Goal: Task Accomplishment & Management: Manage account settings

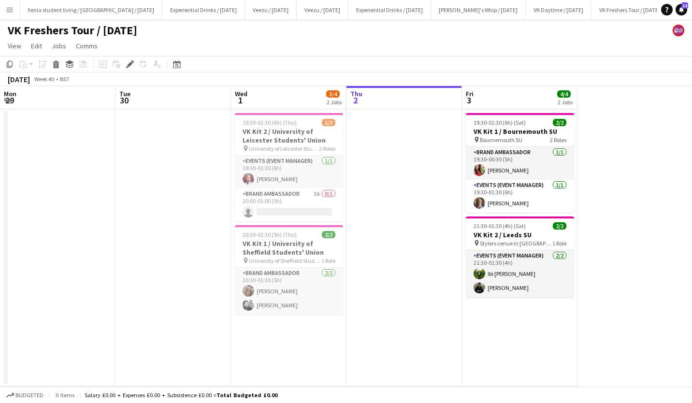
scroll to position [0, 333]
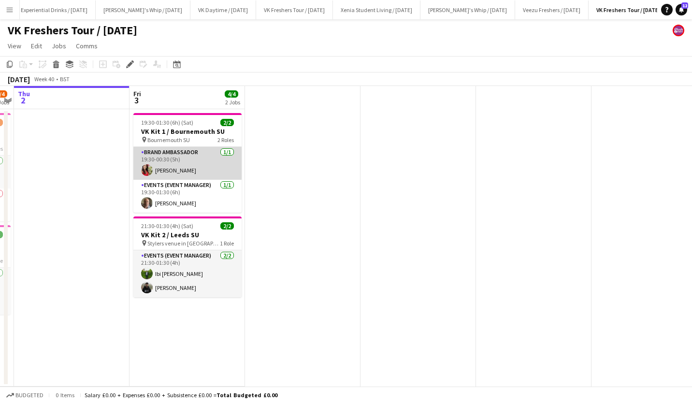
click at [181, 166] on app-card-role "Brand Ambassador 1/1 19:30-00:30 (5h) Emma Wood" at bounding box center [187, 163] width 108 height 33
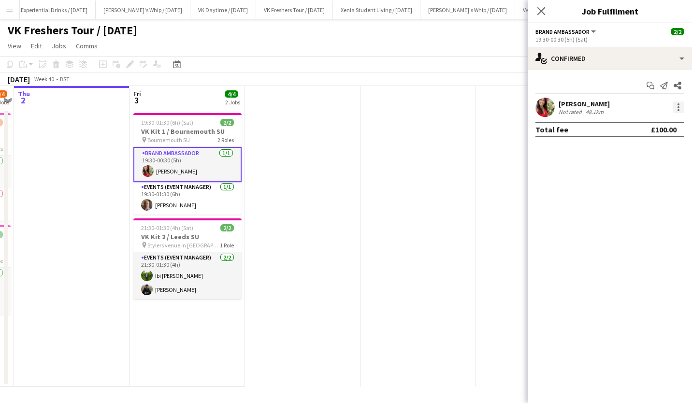
click at [681, 110] on div at bounding box center [679, 108] width 12 height 12
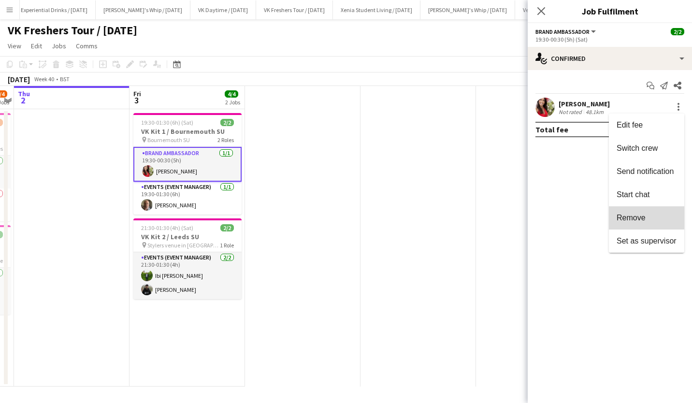
click at [659, 217] on span "Remove" at bounding box center [647, 218] width 60 height 9
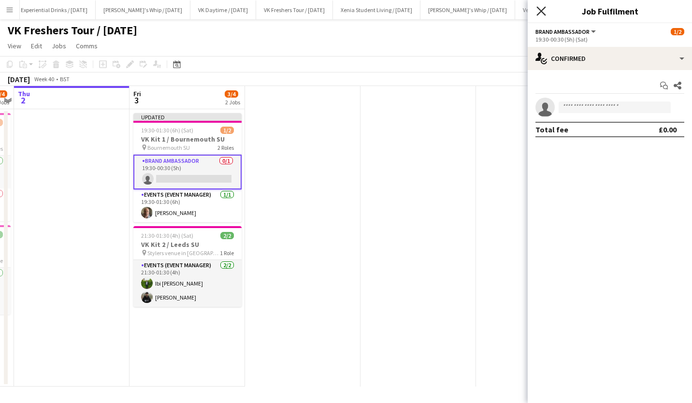
click at [542, 12] on icon at bounding box center [541, 10] width 9 height 9
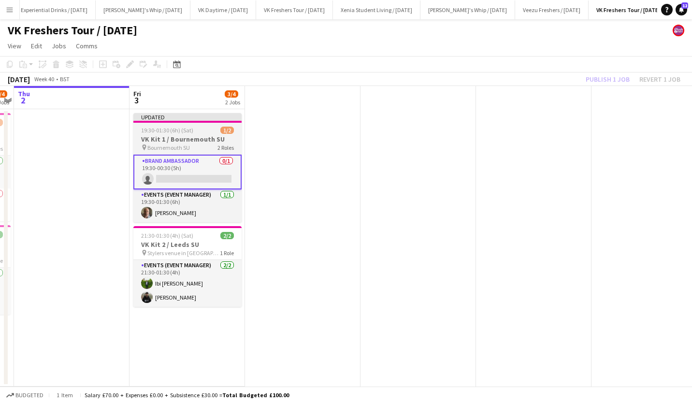
click at [189, 128] on span "19:30-01:30 (6h) (Sat)" at bounding box center [167, 130] width 52 height 7
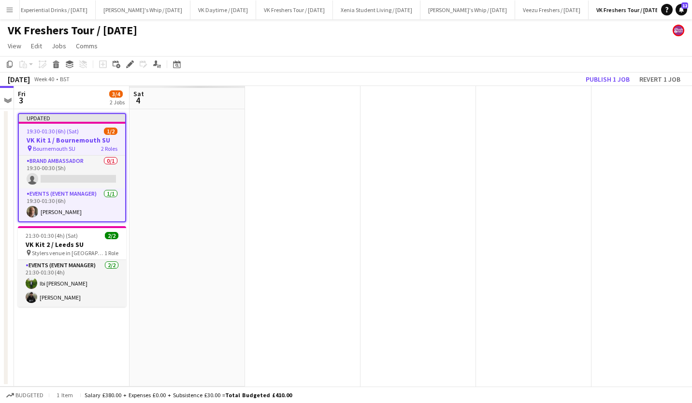
scroll to position [0, 302]
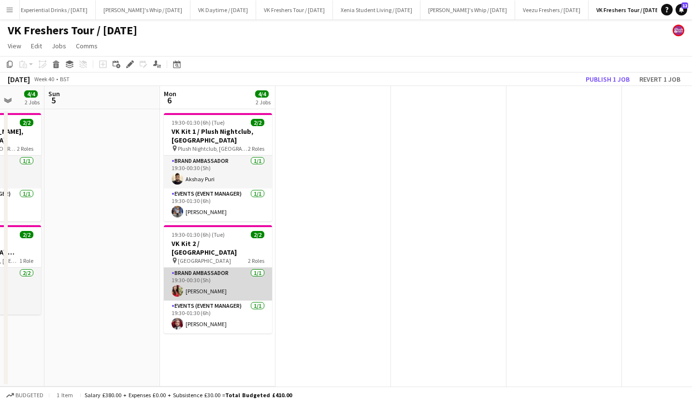
click at [191, 291] on app-card-role "Brand Ambassador 1/1 19:30-00:30 (5h) Emma Wood" at bounding box center [218, 284] width 108 height 33
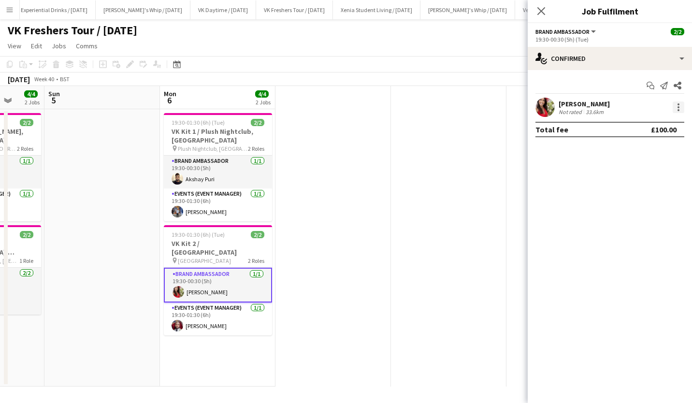
click at [679, 109] on div at bounding box center [679, 108] width 12 height 12
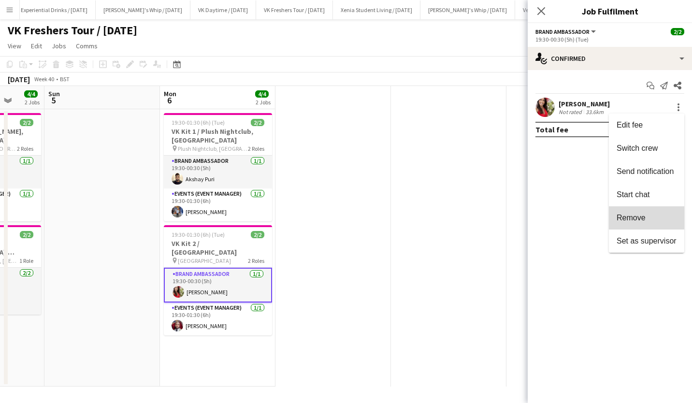
click at [651, 215] on span "Remove" at bounding box center [647, 218] width 60 height 9
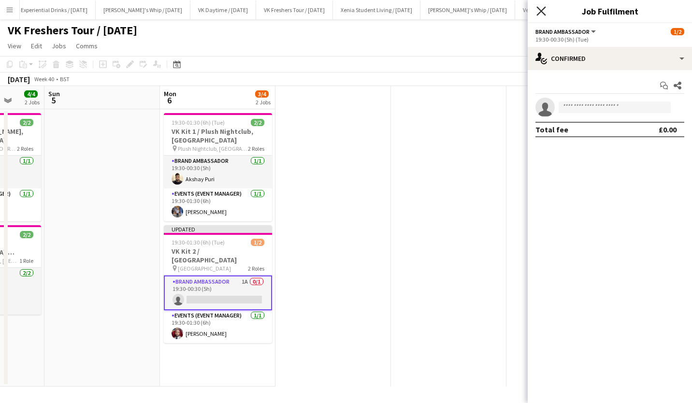
click at [542, 11] on icon at bounding box center [541, 10] width 9 height 9
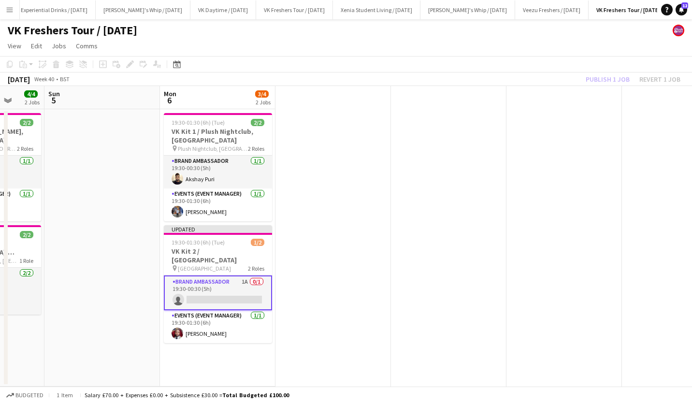
click at [236, 292] on app-card-role "Brand Ambassador 1A 0/1 19:30-00:30 (5h) single-neutral-actions" at bounding box center [218, 293] width 108 height 35
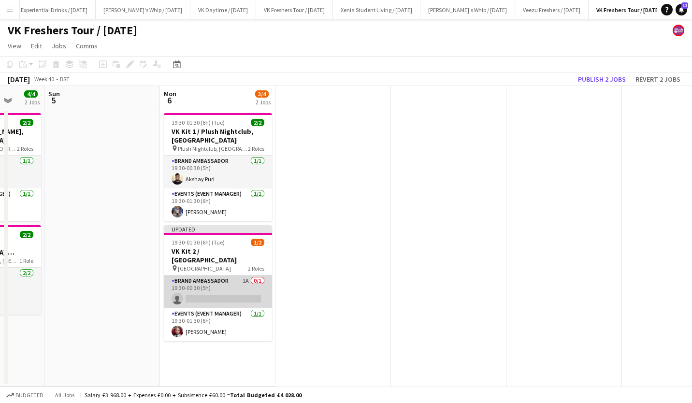
click at [236, 292] on app-card-role "Brand Ambassador 1A 0/1 19:30-00:30 (5h) single-neutral-actions" at bounding box center [218, 292] width 108 height 33
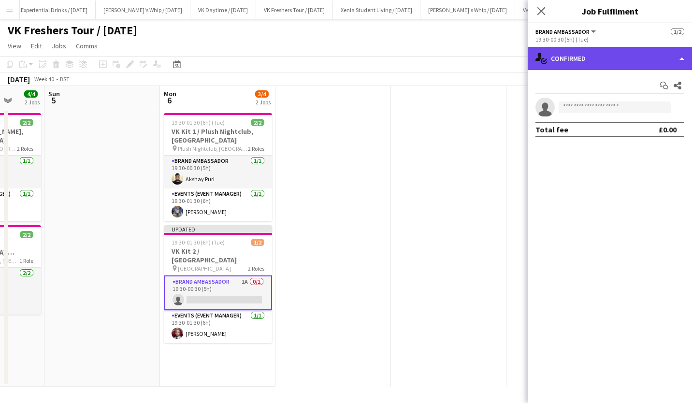
click at [589, 58] on div "single-neutral-actions-check-2 Confirmed" at bounding box center [610, 58] width 164 height 23
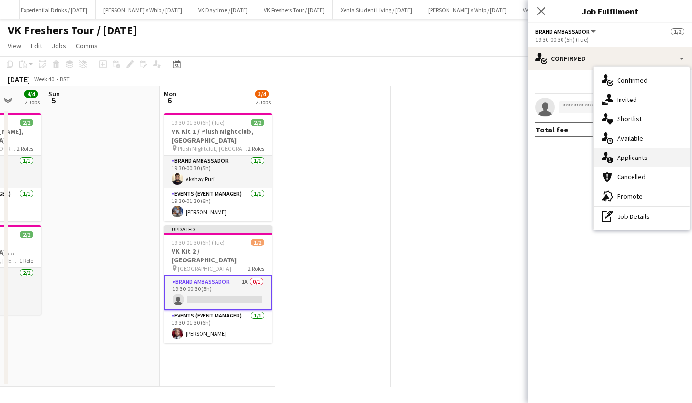
click at [625, 161] on span "Applicants" at bounding box center [632, 157] width 30 height 9
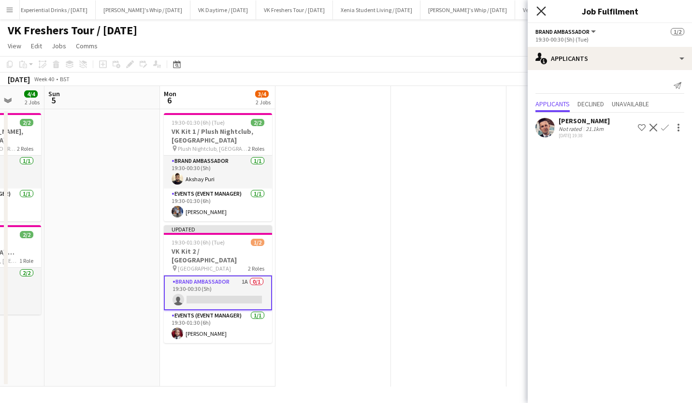
click at [539, 10] on icon "Close pop-in" at bounding box center [541, 10] width 9 height 9
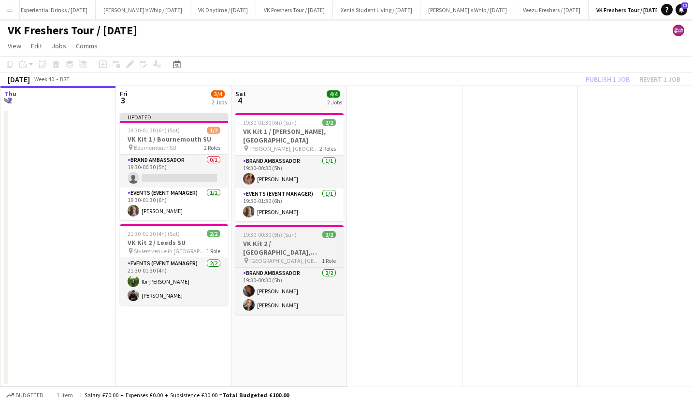
scroll to position [0, 207]
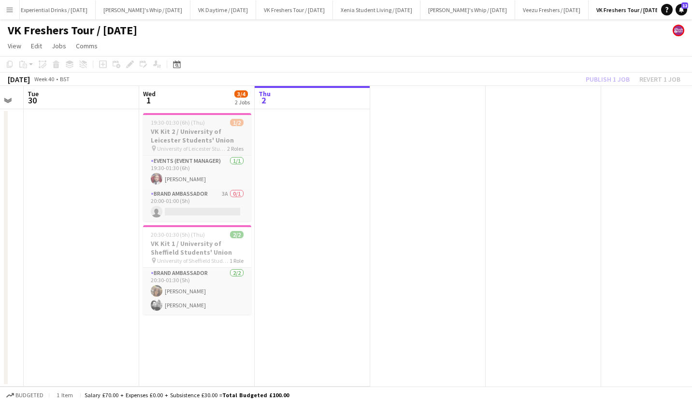
click at [181, 121] on span "19:30-01:30 (6h) (Thu)" at bounding box center [178, 122] width 54 height 7
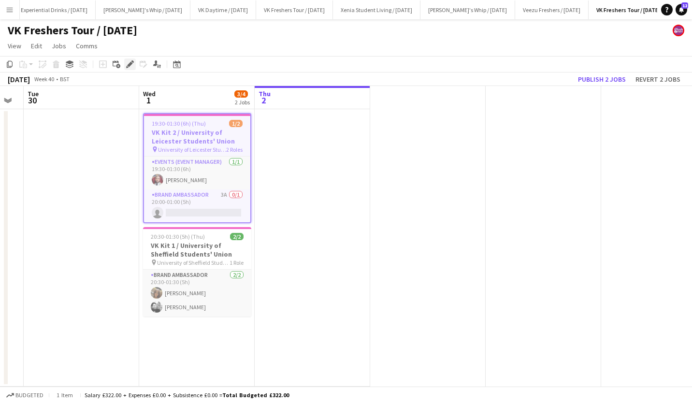
click at [130, 61] on icon "Edit" at bounding box center [130, 64] width 8 height 8
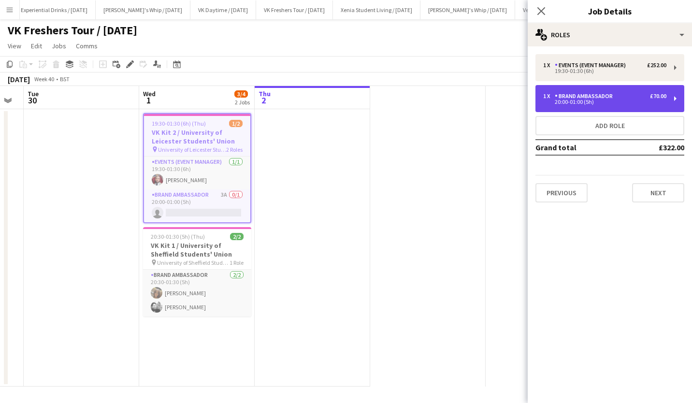
click at [592, 95] on div "Brand Ambassador" at bounding box center [586, 96] width 62 height 7
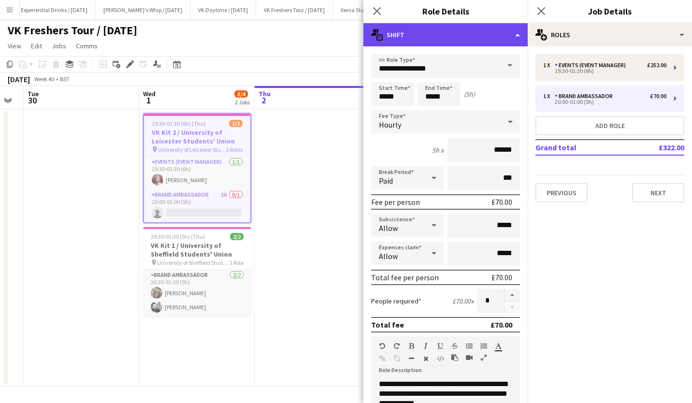
click at [449, 37] on div "multiple-actions-text Shift" at bounding box center [446, 34] width 164 height 23
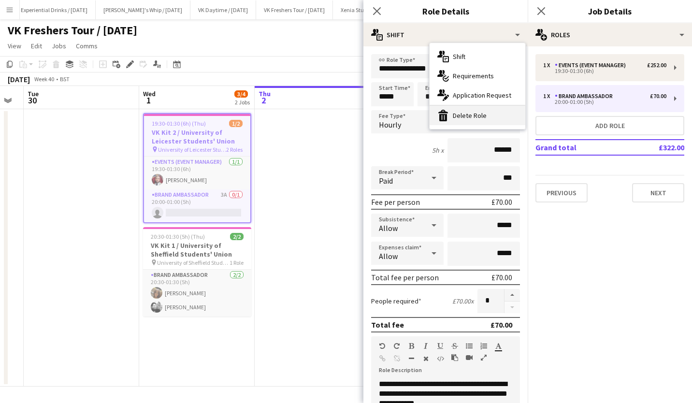
click at [467, 113] on div "bin-2 Delete Role" at bounding box center [478, 115] width 96 height 19
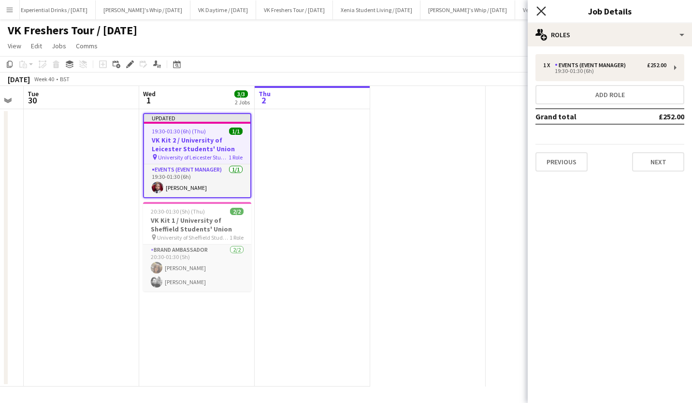
click at [543, 8] on icon at bounding box center [541, 10] width 9 height 9
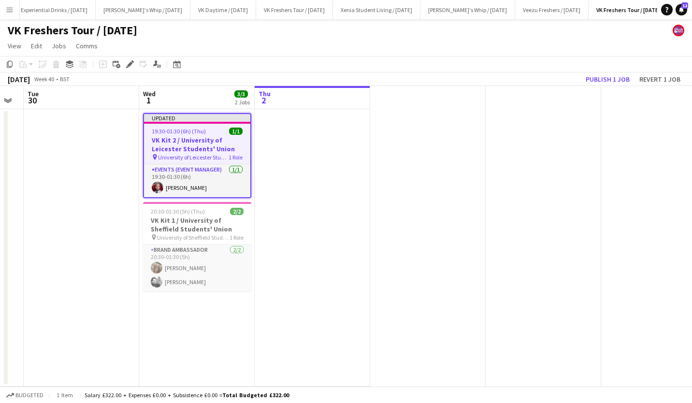
click at [525, 86] on div "September 2025 Week 40 • BST Publish 1 job Revert 1 job" at bounding box center [346, 80] width 692 height 14
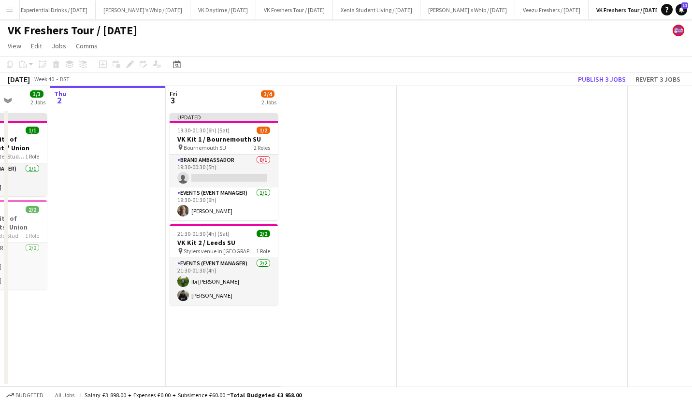
scroll to position [0, 276]
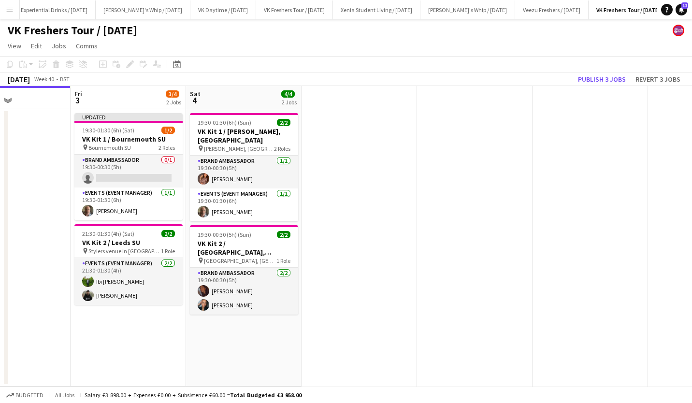
click at [13, 12] on app-icon "Menu" at bounding box center [10, 10] width 8 height 8
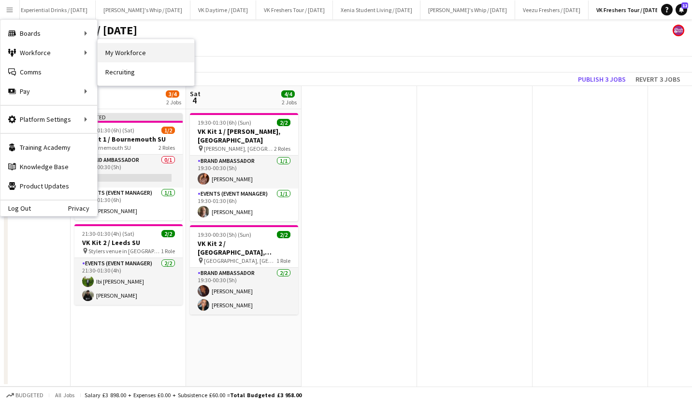
click at [129, 56] on link "My Workforce" at bounding box center [146, 52] width 97 height 19
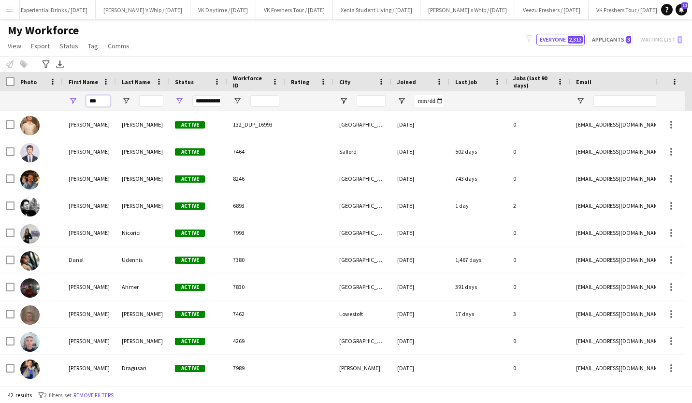
click at [104, 99] on input "***" at bounding box center [98, 101] width 24 height 12
type input "*"
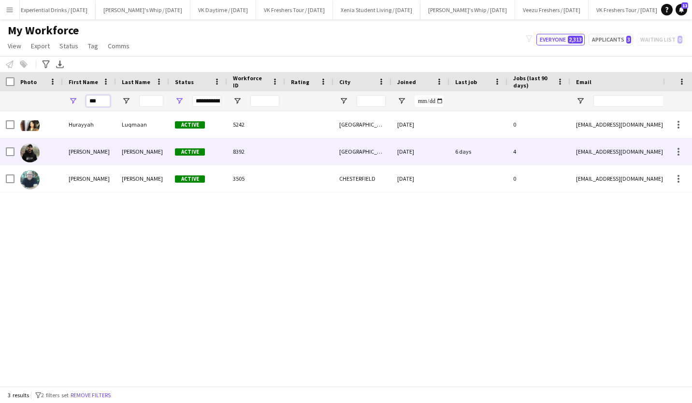
type input "***"
click at [98, 155] on div "Ray" at bounding box center [89, 151] width 53 height 27
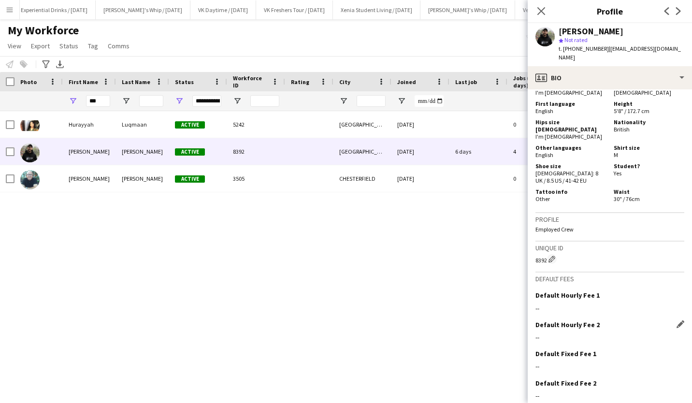
scroll to position [540, 0]
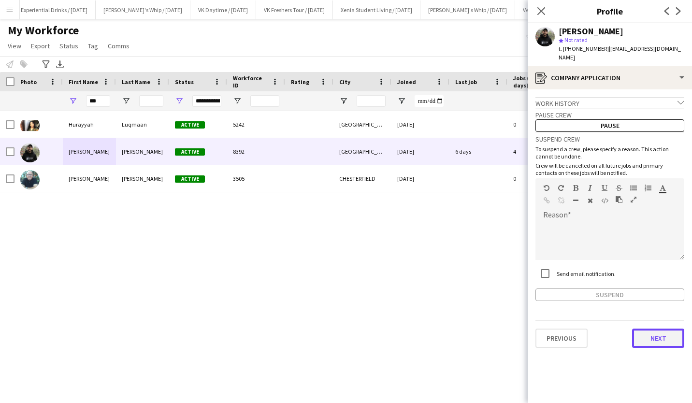
click at [658, 329] on button "Next" at bounding box center [658, 338] width 52 height 19
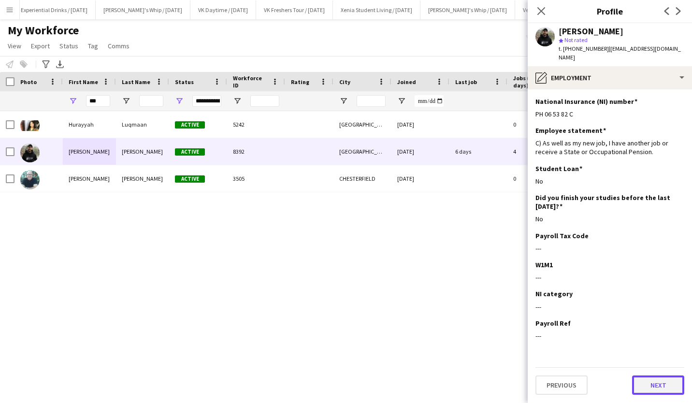
click at [648, 376] on button "Next" at bounding box center [658, 385] width 52 height 19
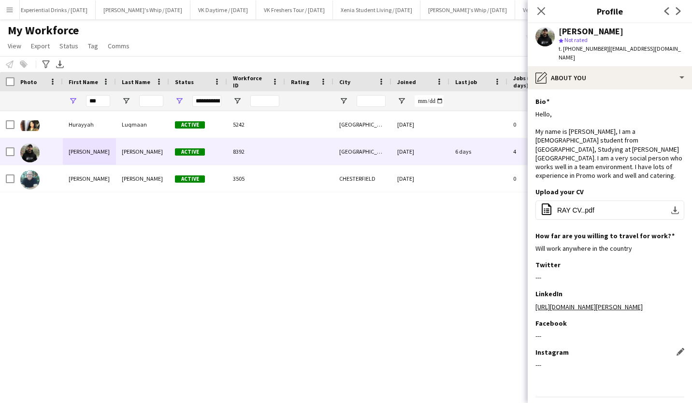
scroll to position [20, 0]
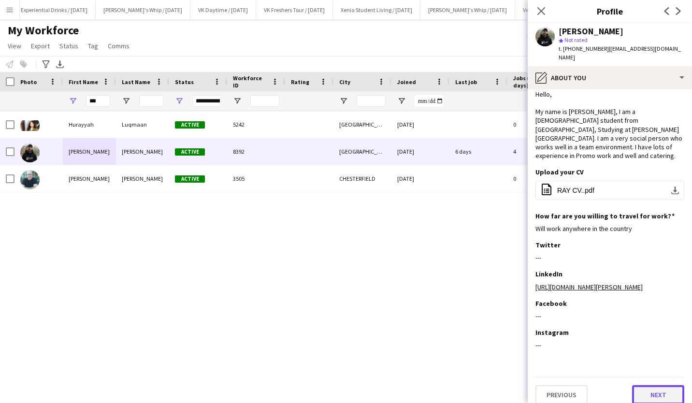
click at [642, 385] on button "Next" at bounding box center [658, 394] width 52 height 19
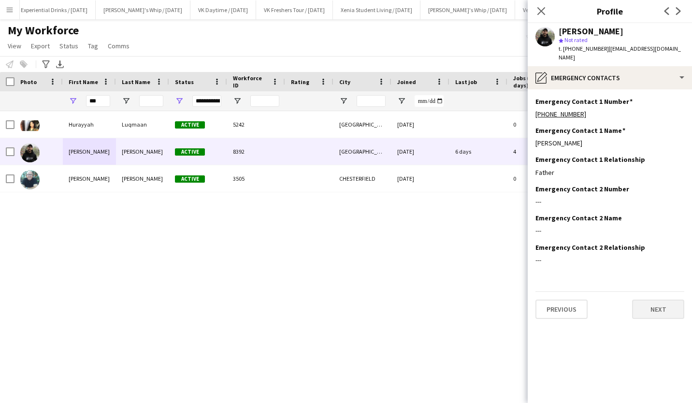
scroll to position [0, 0]
click at [659, 300] on button "Next" at bounding box center [658, 309] width 52 height 19
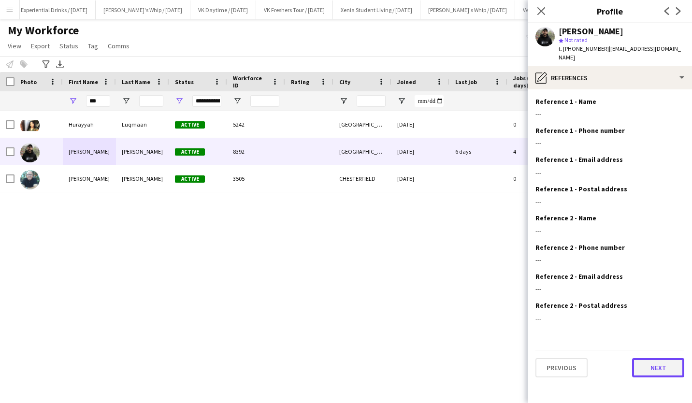
click at [657, 359] on button "Next" at bounding box center [658, 367] width 52 height 19
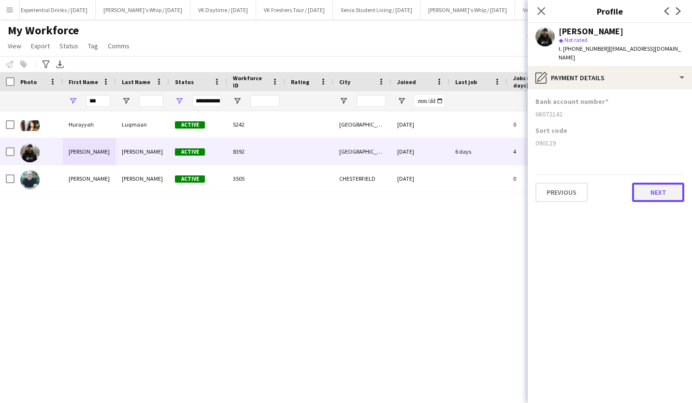
click at [667, 183] on button "Next" at bounding box center [658, 192] width 52 height 19
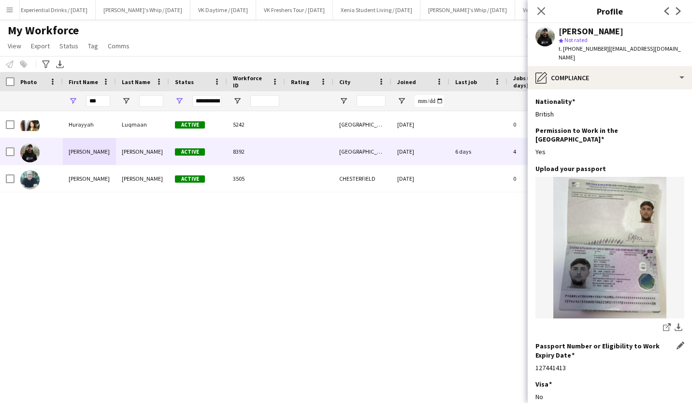
scroll to position [101, 0]
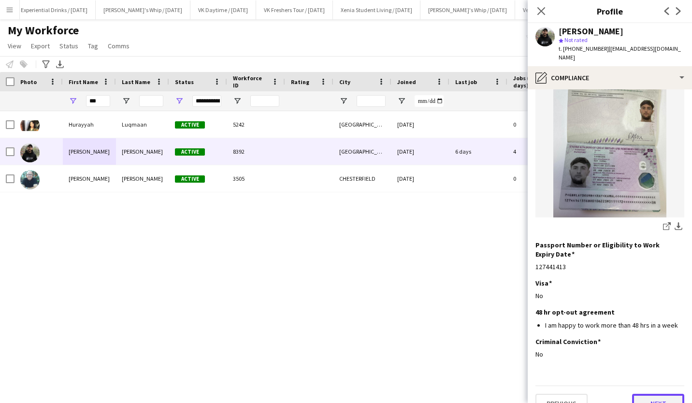
click at [647, 394] on button "Next" at bounding box center [658, 403] width 52 height 19
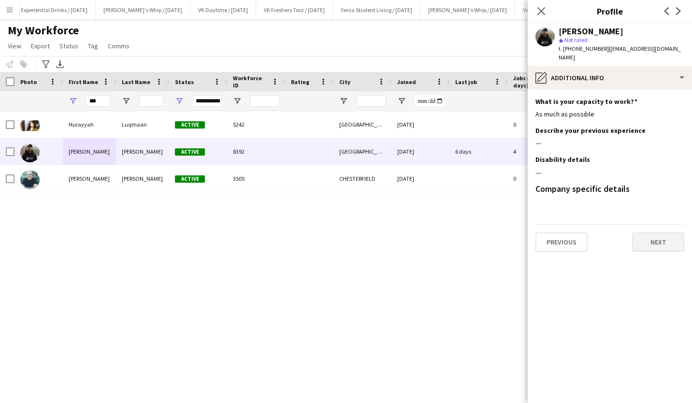
scroll to position [0, 0]
click at [659, 233] on button "Next" at bounding box center [658, 242] width 52 height 19
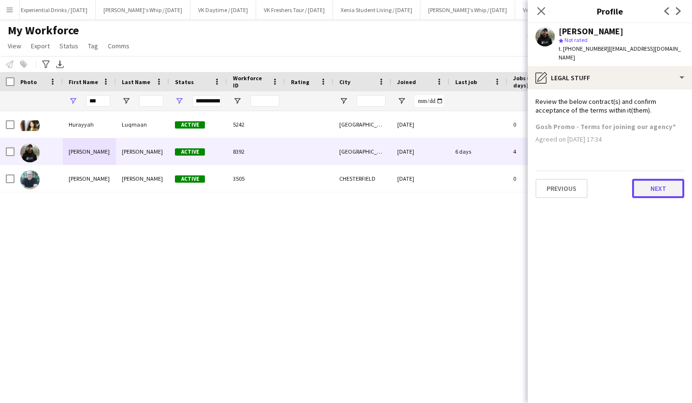
click at [658, 181] on button "Next" at bounding box center [658, 188] width 52 height 19
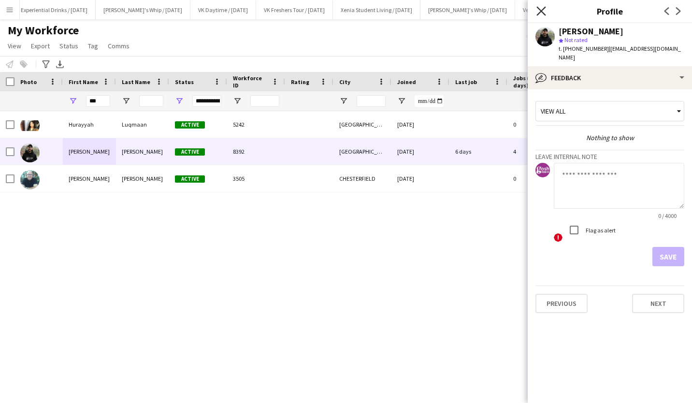
click at [543, 15] on icon "Close pop-in" at bounding box center [541, 10] width 9 height 9
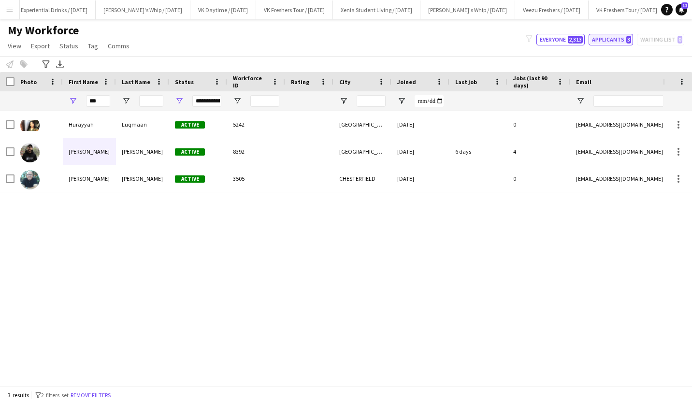
click at [614, 34] on button "Applicants 3" at bounding box center [611, 40] width 44 height 12
type input "**********"
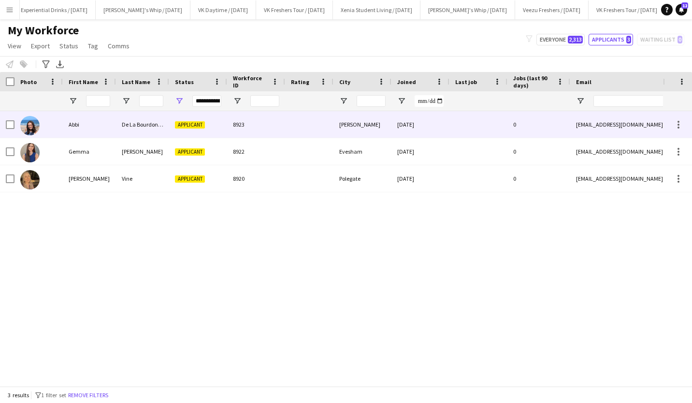
click at [264, 129] on div "8923" at bounding box center [256, 124] width 58 height 27
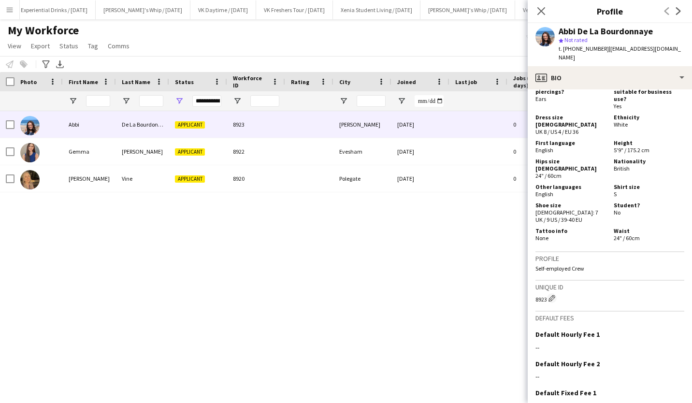
scroll to position [508, 0]
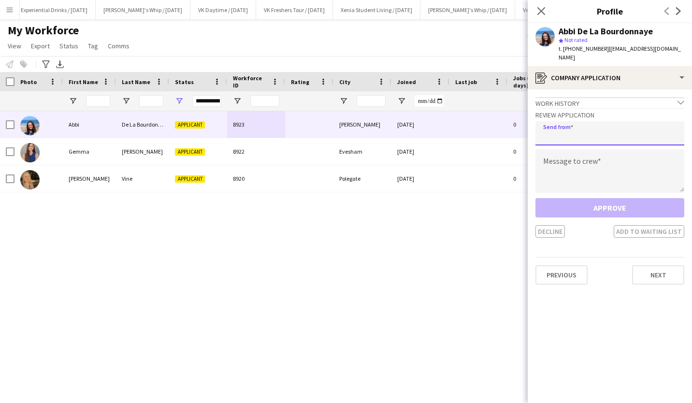
click at [609, 125] on input "email" at bounding box center [610, 133] width 149 height 24
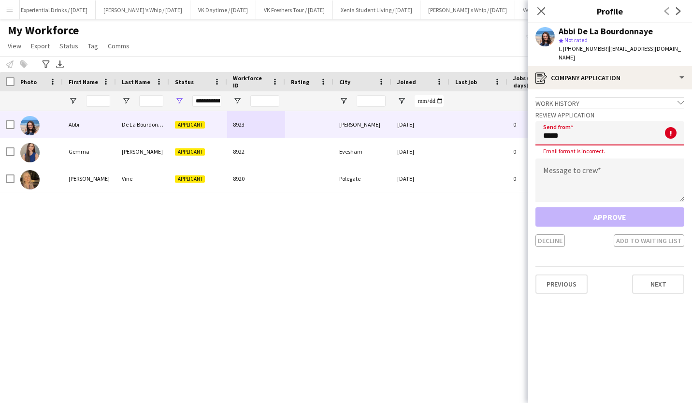
type input "**********"
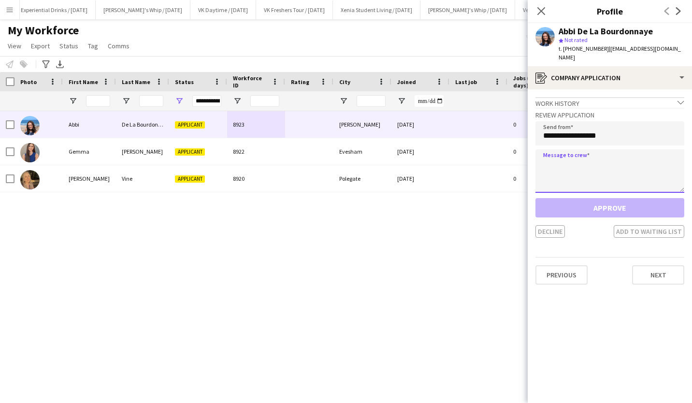
click at [603, 162] on textarea at bounding box center [610, 171] width 149 height 44
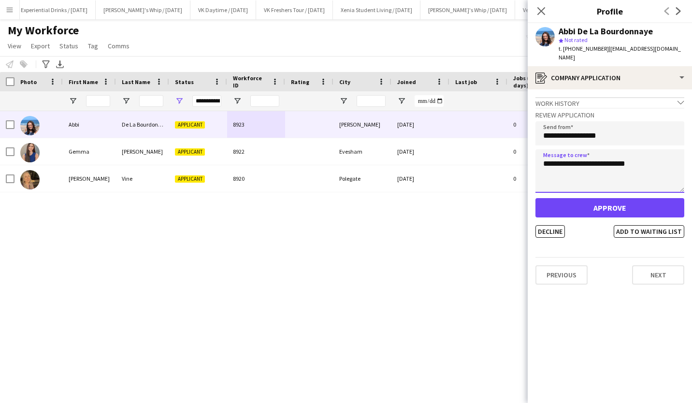
click at [578, 155] on textarea "**********" at bounding box center [610, 171] width 149 height 44
type textarea "**********"
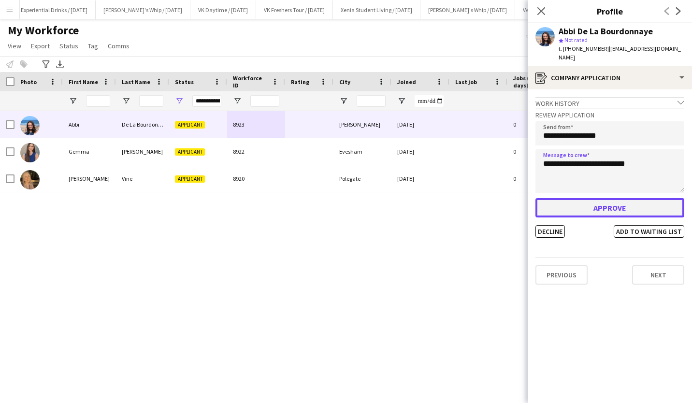
click at [597, 198] on button "Approve" at bounding box center [610, 207] width 149 height 19
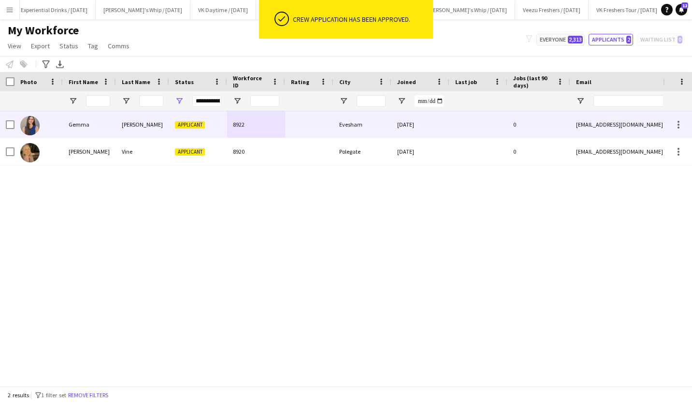
click at [313, 120] on div at bounding box center [309, 124] width 48 height 27
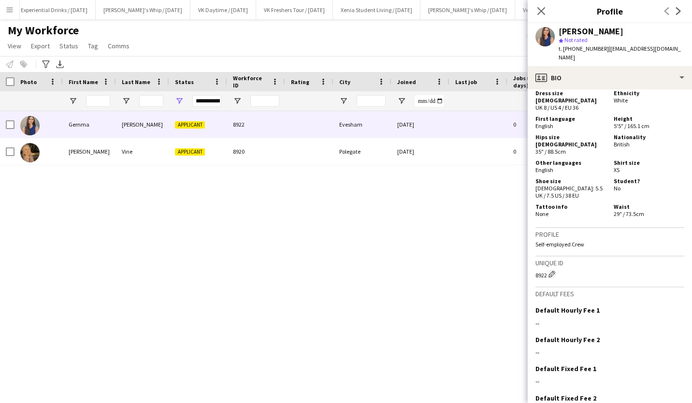
scroll to position [612, 0]
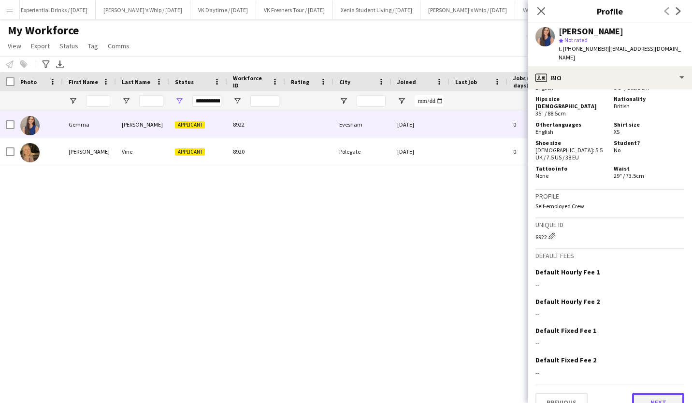
click at [650, 393] on button "Next" at bounding box center [658, 402] width 52 height 19
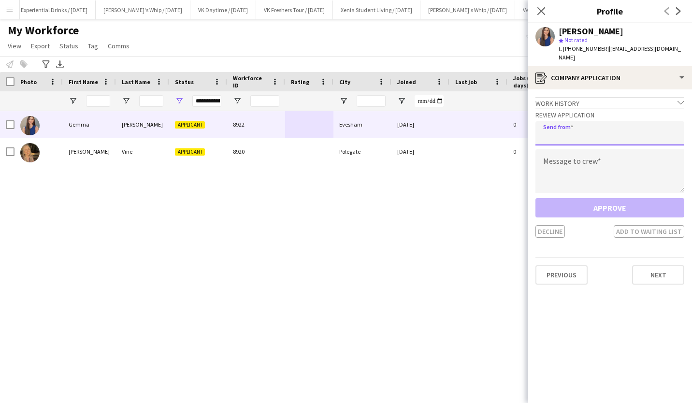
click at [579, 129] on input "email" at bounding box center [610, 133] width 149 height 24
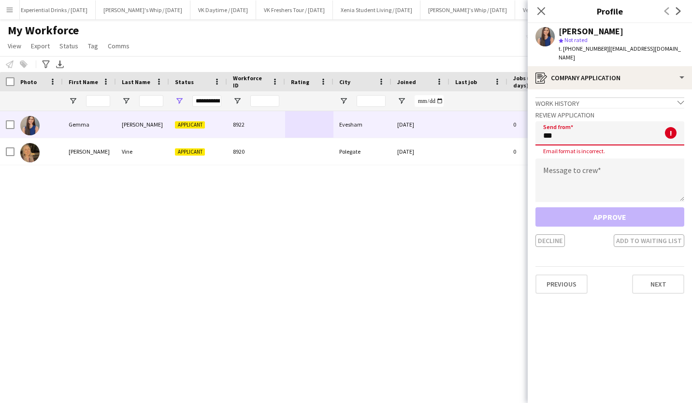
type input "**********"
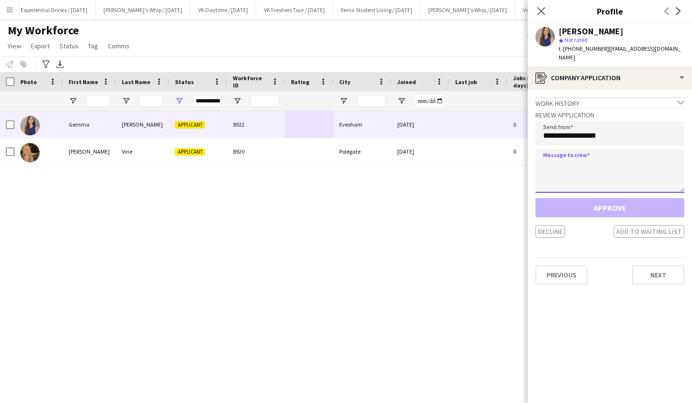
click at [595, 165] on textarea at bounding box center [610, 171] width 149 height 44
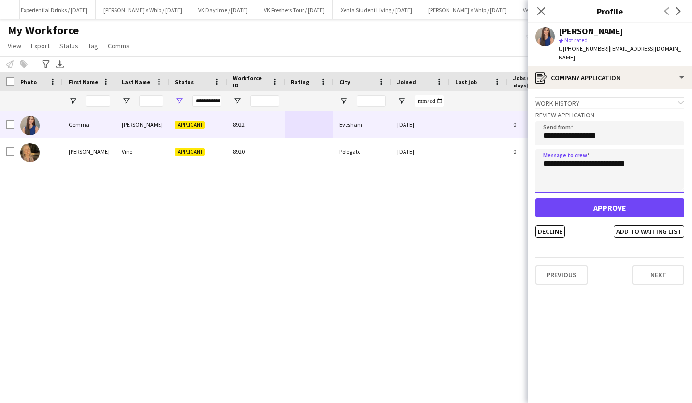
type textarea "**********"
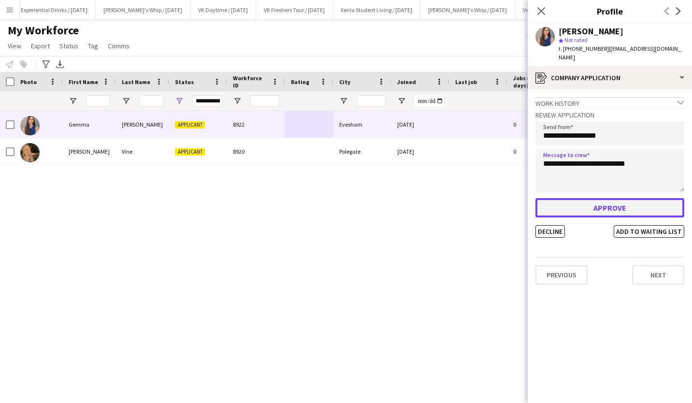
click at [612, 198] on button "Approve" at bounding box center [610, 207] width 149 height 19
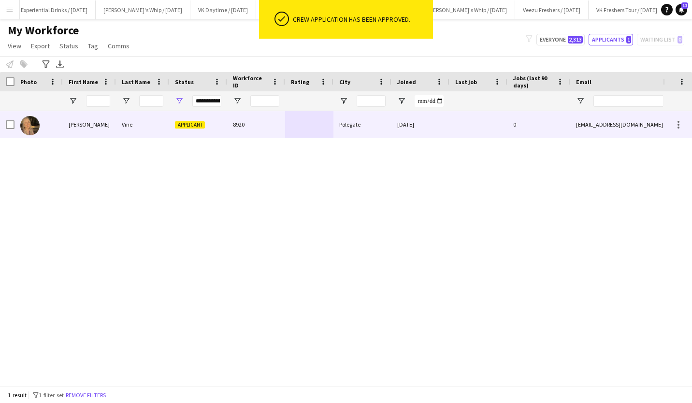
click at [187, 121] on span "Applicant" at bounding box center [190, 124] width 30 height 7
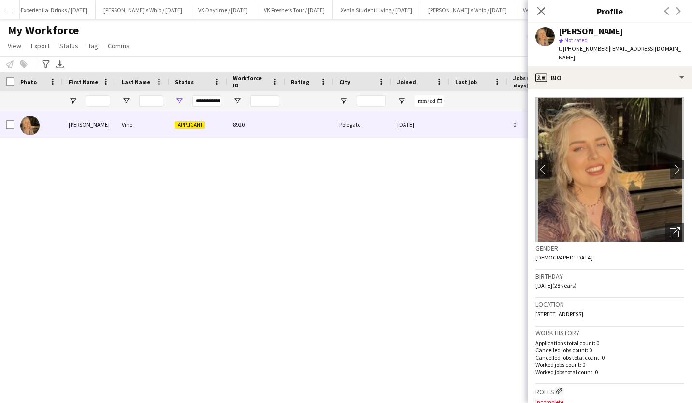
scroll to position [551, 0]
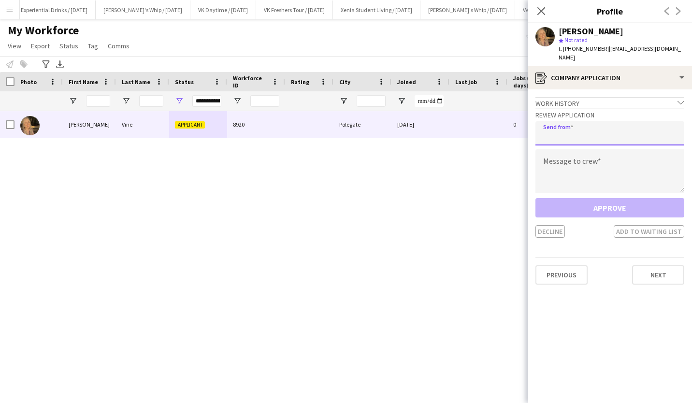
click at [590, 124] on input "email" at bounding box center [610, 133] width 149 height 24
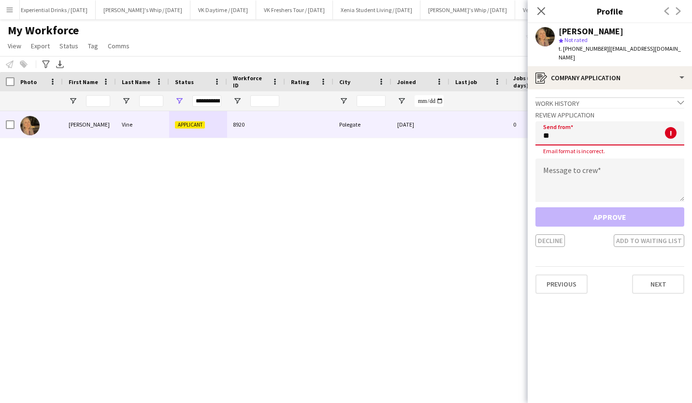
type input "**********"
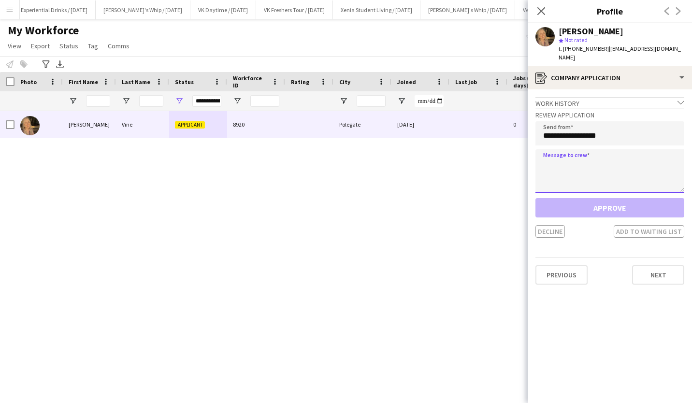
click at [607, 164] on textarea at bounding box center [610, 171] width 149 height 44
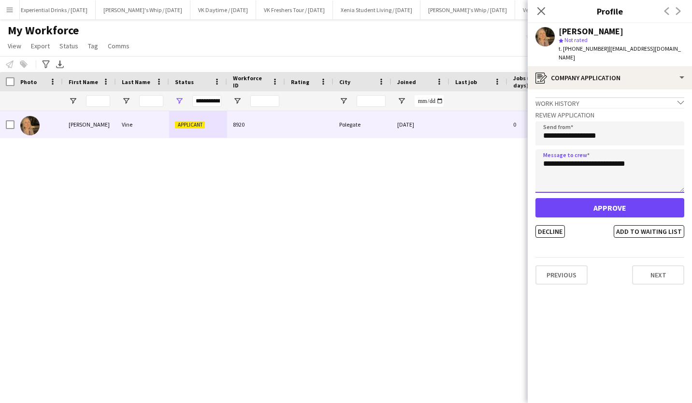
type textarea "**********"
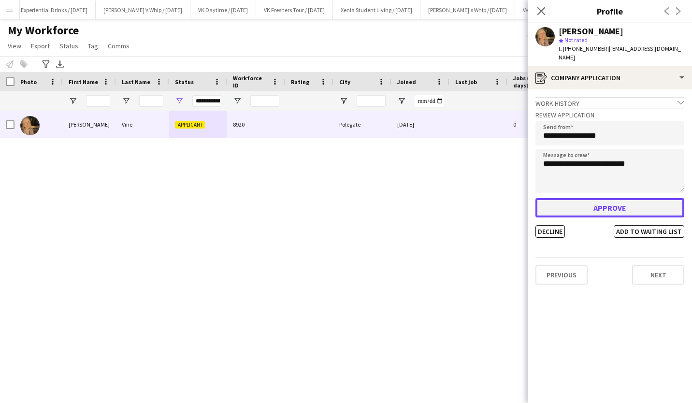
click at [614, 198] on button "Approve" at bounding box center [610, 207] width 149 height 19
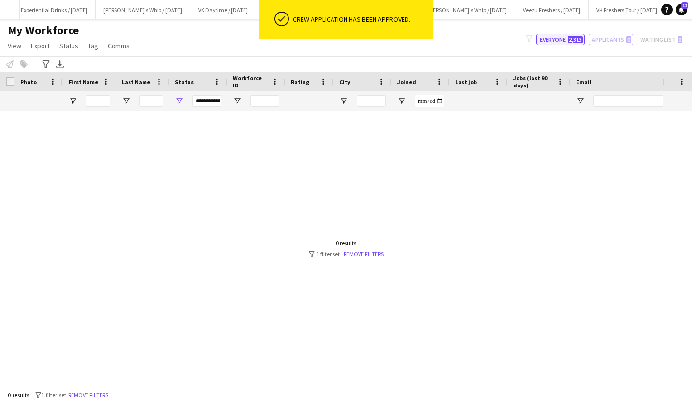
click at [569, 34] on button "Everyone 2,313" at bounding box center [561, 40] width 48 height 12
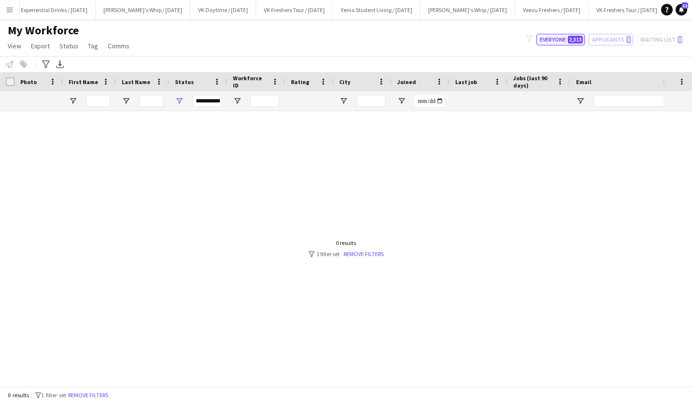
type input "**********"
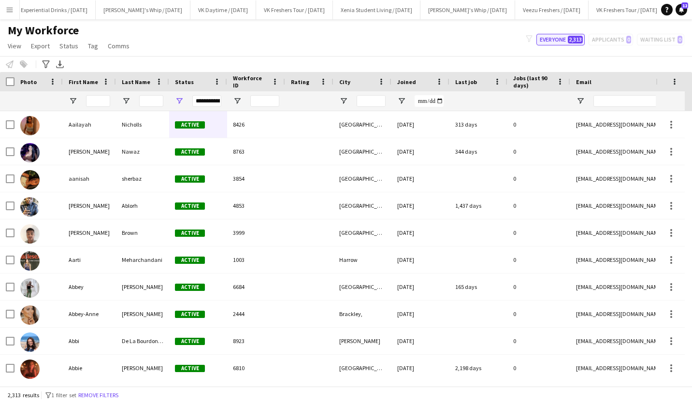
click at [553, 38] on button "Everyone 2,313" at bounding box center [561, 40] width 48 height 12
click at [7, 8] on app-icon "Menu" at bounding box center [10, 10] width 8 height 8
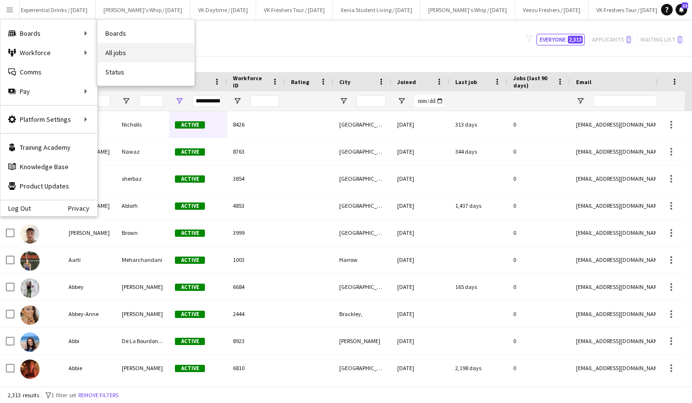
click at [115, 45] on link "All jobs" at bounding box center [146, 52] width 97 height 19
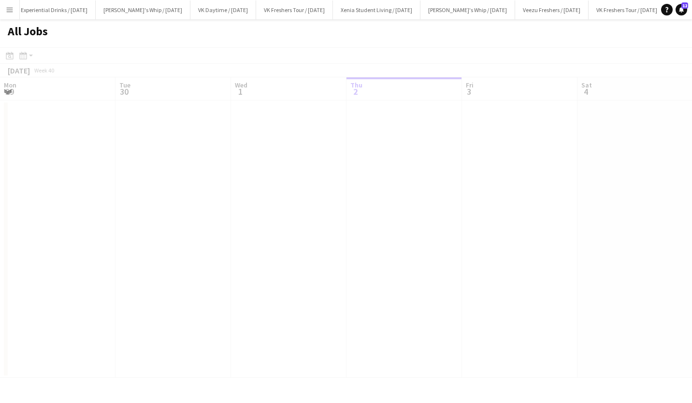
scroll to position [0, 231]
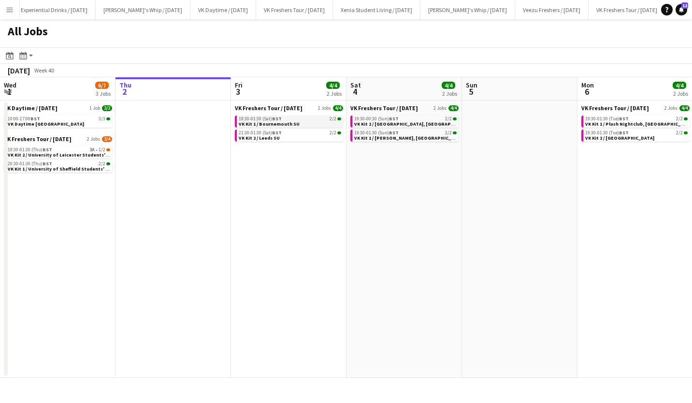
click at [303, 121] on div "19:30-01:30 (Sat) BST 2/2" at bounding box center [290, 119] width 102 height 5
click at [10, 12] on app-icon "Menu" at bounding box center [10, 10] width 8 height 8
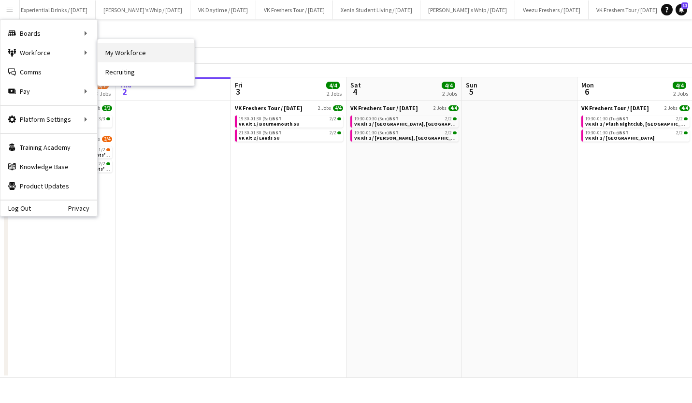
click at [130, 49] on link "My Workforce" at bounding box center [146, 52] width 97 height 19
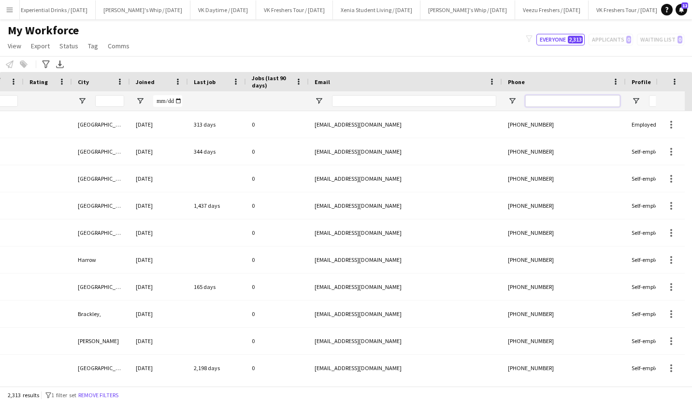
click at [566, 99] on input "Phone Filter Input" at bounding box center [572, 101] width 95 height 12
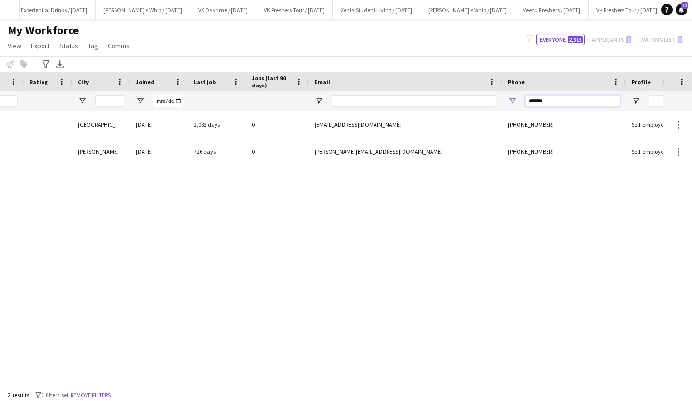
type input "******"
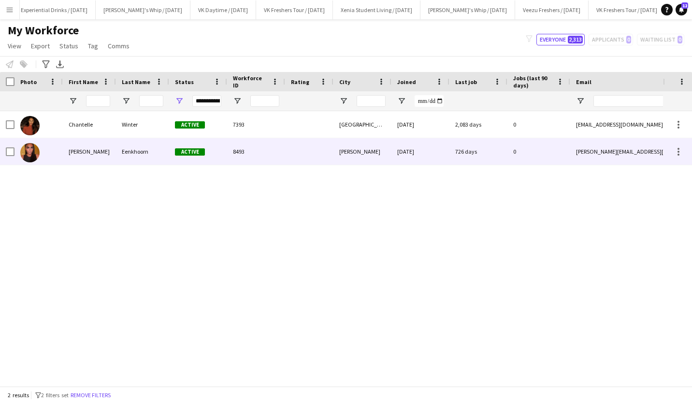
click at [154, 151] on div "Eenkhoorn" at bounding box center [142, 151] width 53 height 27
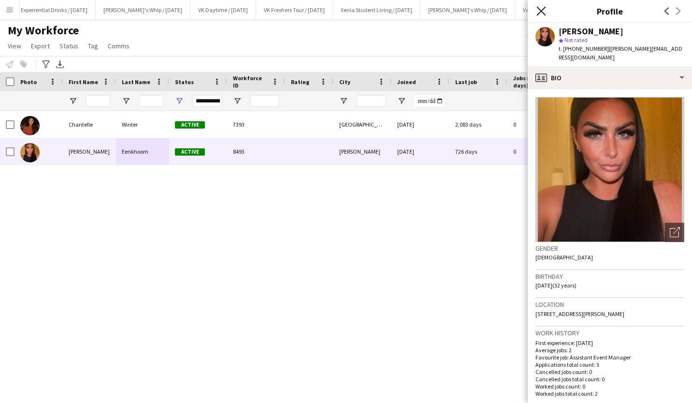
click at [543, 10] on icon "Close pop-in" at bounding box center [541, 10] width 9 height 9
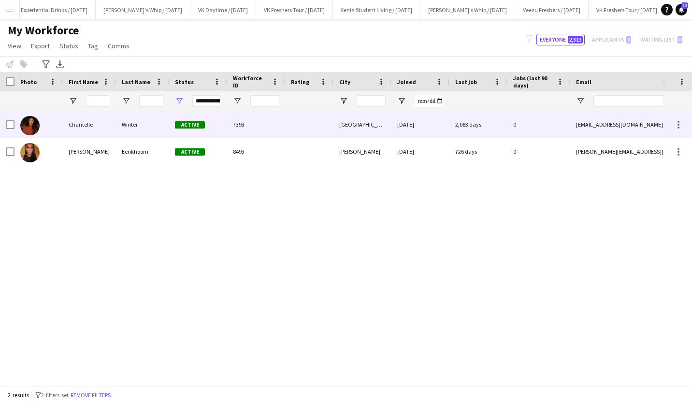
click at [174, 118] on div "Active" at bounding box center [198, 124] width 58 height 27
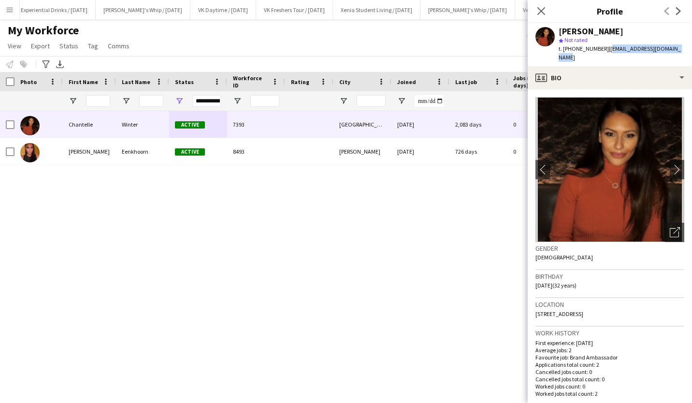
drag, startPoint x: 605, startPoint y: 48, endPoint x: 675, endPoint y: 47, distance: 70.6
click at [675, 47] on span "| chantellewinter9@gmail.com" at bounding box center [620, 53] width 122 height 16
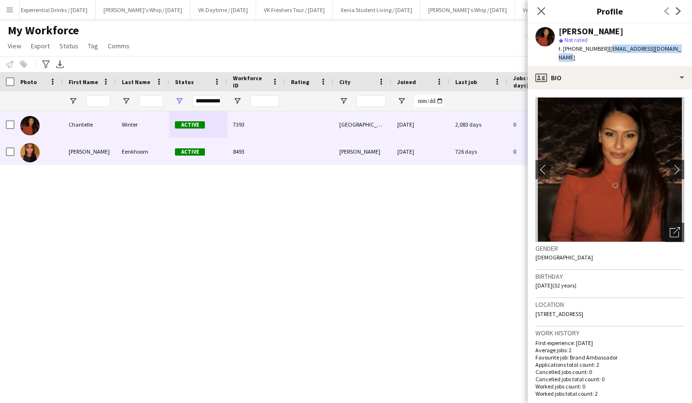
click at [157, 144] on div "Eenkhoorn" at bounding box center [142, 151] width 53 height 27
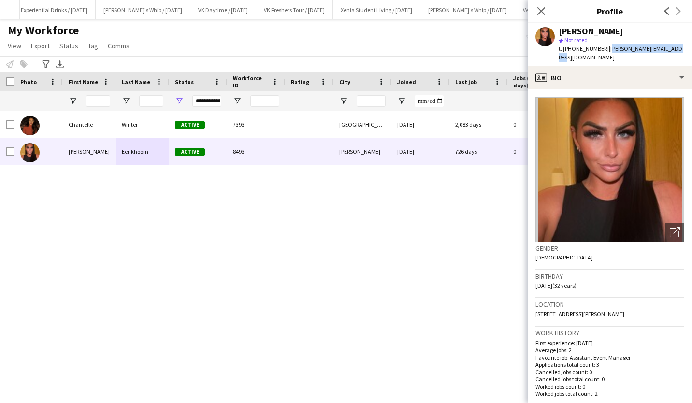
drag, startPoint x: 604, startPoint y: 50, endPoint x: 678, endPoint y: 46, distance: 73.6
click at [678, 46] on div "Meg Eenkhoorn star Not rated t. +447568591171 | megan@messeventsltd.co.uk" at bounding box center [610, 44] width 164 height 43
copy span "megan@messeventsltd.co.uk"
click at [539, 12] on icon "Close pop-in" at bounding box center [541, 10] width 9 height 9
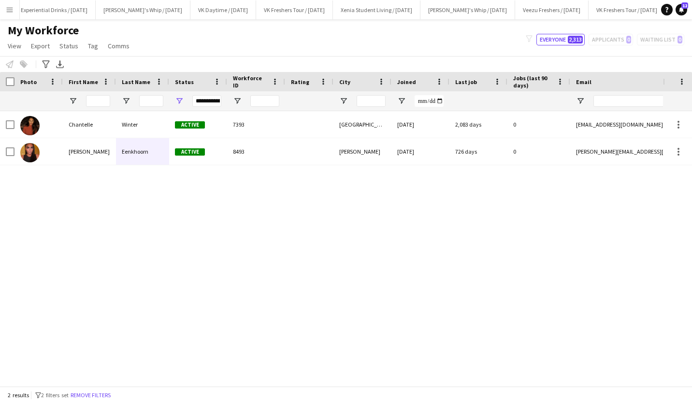
click at [11, 9] on app-icon "Menu" at bounding box center [10, 10] width 8 height 8
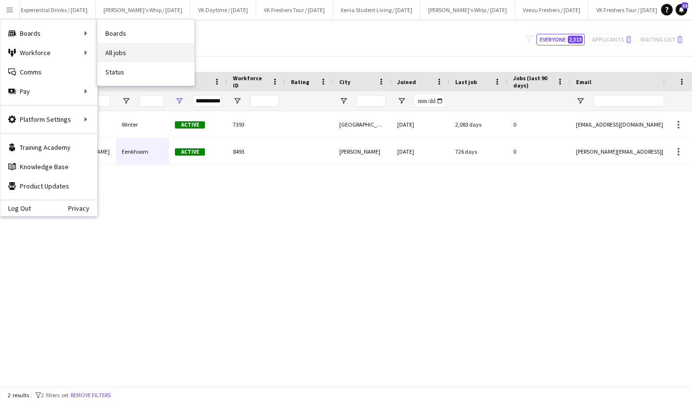
click at [116, 50] on link "All jobs" at bounding box center [146, 52] width 97 height 19
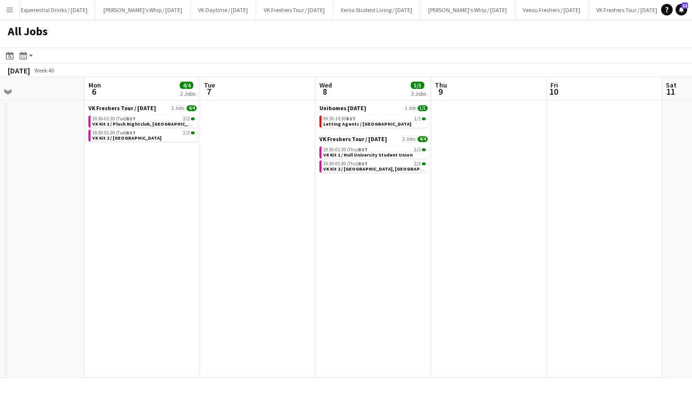
scroll to position [0, 336]
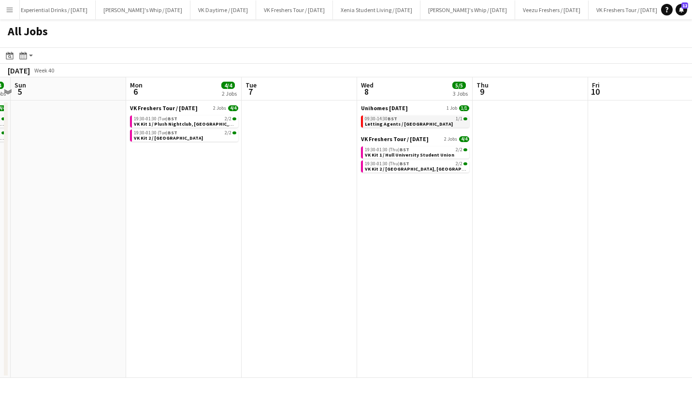
click at [411, 124] on link "09:30-14:30 BST 1/1 Letting Agents / Bath" at bounding box center [416, 121] width 102 height 11
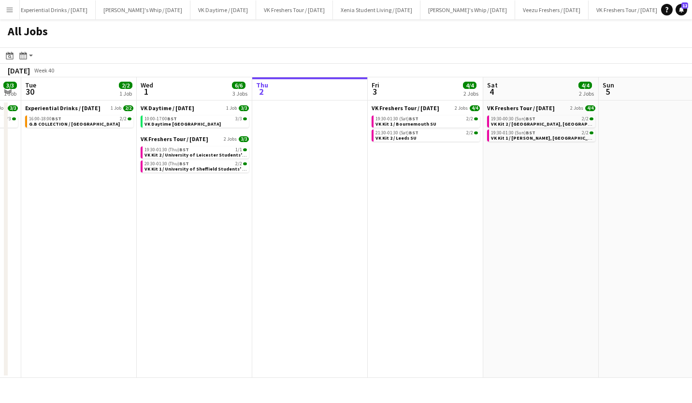
scroll to position [0, 296]
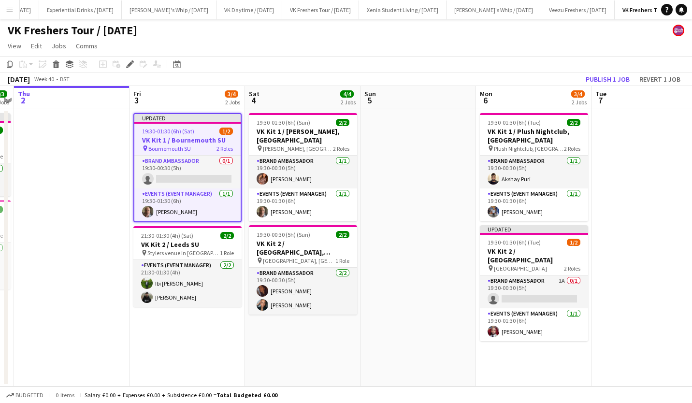
scroll to position [0, 335]
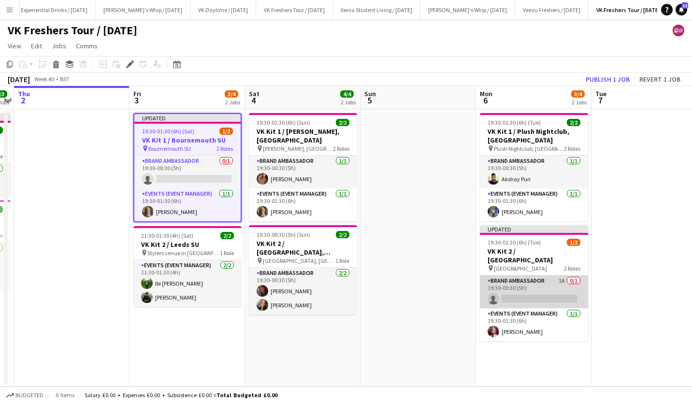
click at [516, 304] on app-card-role "Brand Ambassador 1A 0/1 19:30-00:30 (5h) single-neutral-actions" at bounding box center [534, 292] width 108 height 33
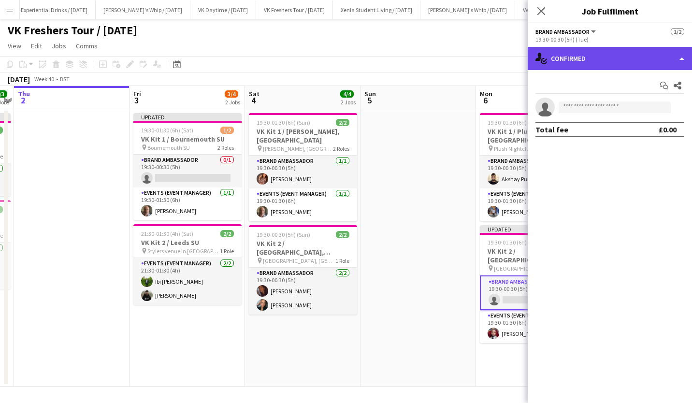
click at [634, 59] on div "single-neutral-actions-check-2 Confirmed" at bounding box center [610, 58] width 164 height 23
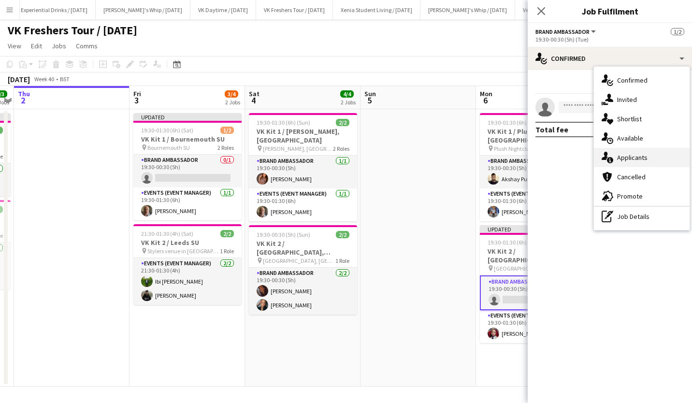
click at [649, 160] on div "single-neutral-actions-information Applicants" at bounding box center [642, 157] width 96 height 19
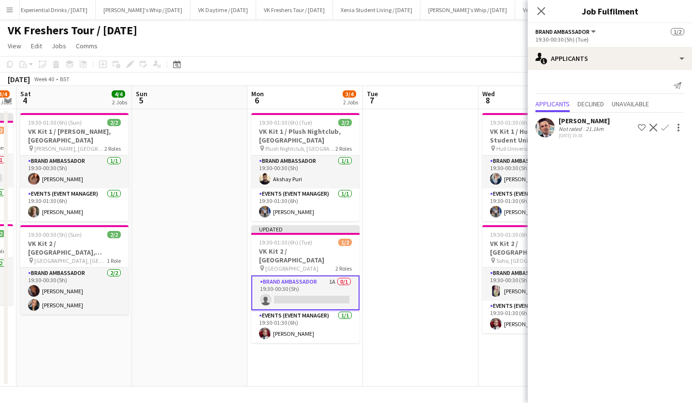
scroll to position [0, 335]
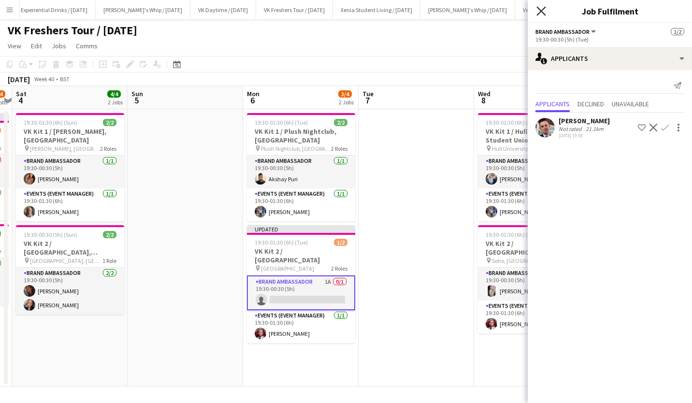
click at [542, 10] on icon at bounding box center [541, 10] width 9 height 9
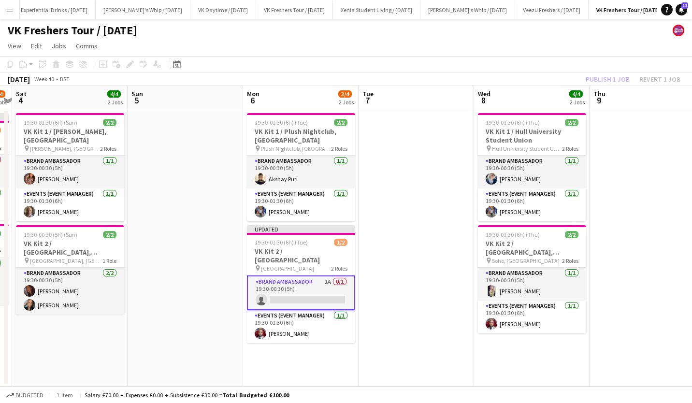
click at [7, 9] on app-icon "Menu" at bounding box center [10, 10] width 8 height 8
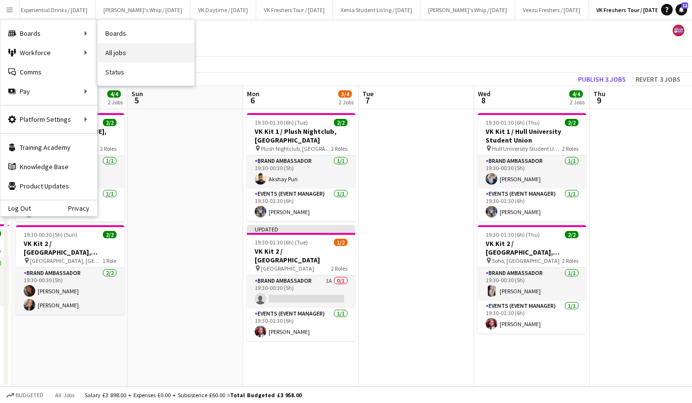
click at [114, 48] on link "All jobs" at bounding box center [146, 52] width 97 height 19
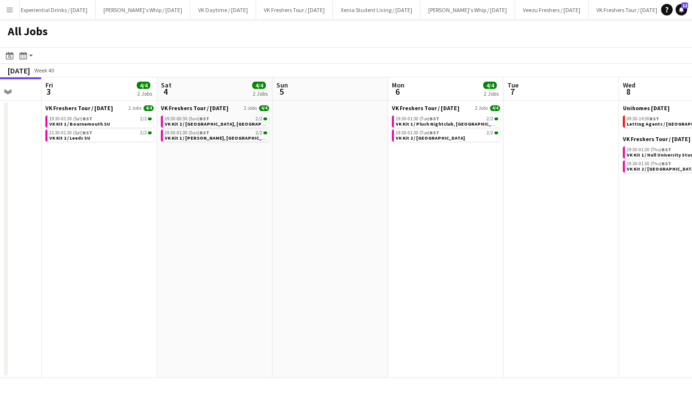
scroll to position [0, 312]
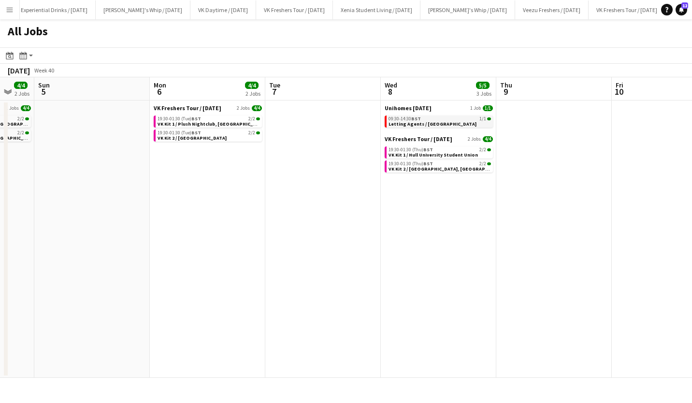
click at [426, 116] on link "09:30-14:30 BST 1/1 Letting Agents / Bath" at bounding box center [440, 121] width 102 height 11
click at [217, 135] on span "VK Kit 2 / University of Chichester" at bounding box center [192, 138] width 69 height 6
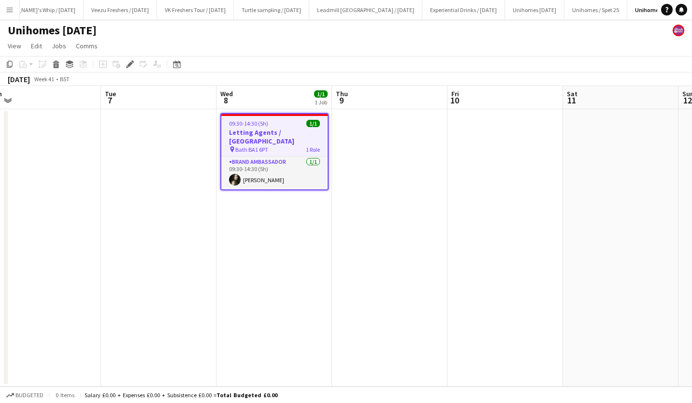
scroll to position [0, 245]
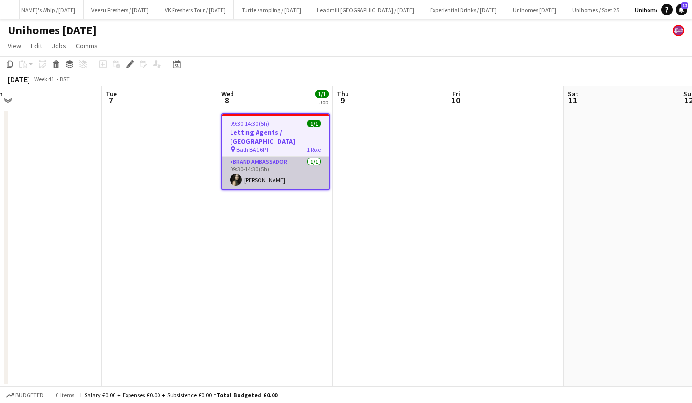
click at [264, 168] on app-card-role "Brand Ambassador [DATE] 09:30-14:30 (5h) [PERSON_NAME]" at bounding box center [275, 173] width 106 height 33
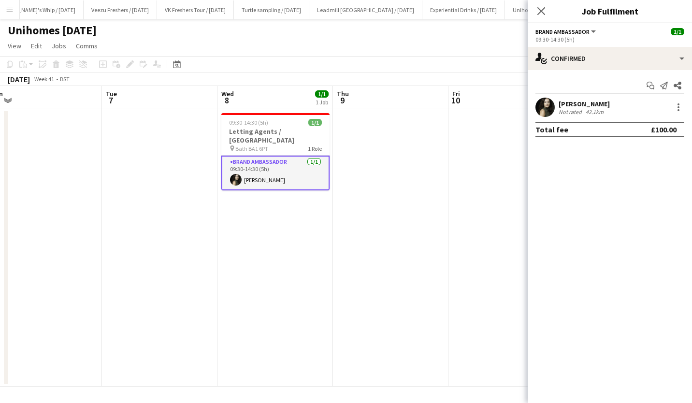
click at [569, 102] on div "[PERSON_NAME]" at bounding box center [584, 104] width 51 height 9
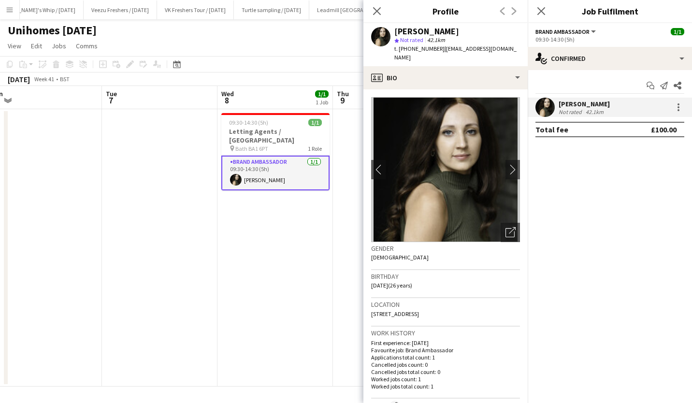
scroll to position [0, 328]
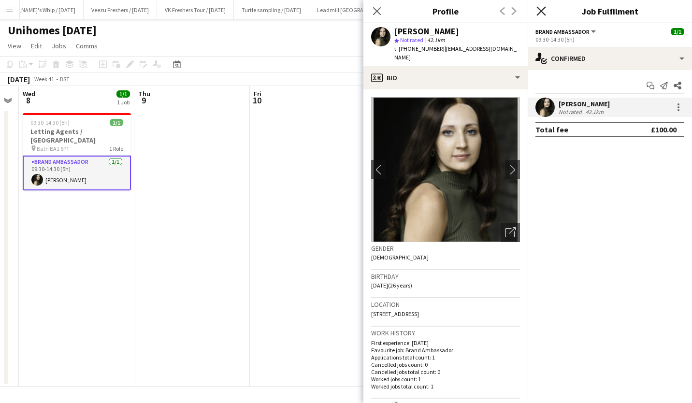
click at [541, 14] on icon "Close pop-in" at bounding box center [541, 10] width 9 height 9
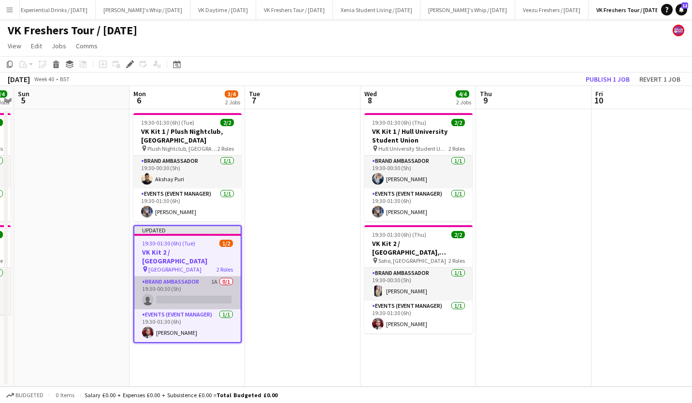
click at [197, 297] on app-card-role "Brand Ambassador 1A 0/1 19:30-00:30 (5h) single-neutral-actions" at bounding box center [187, 293] width 106 height 33
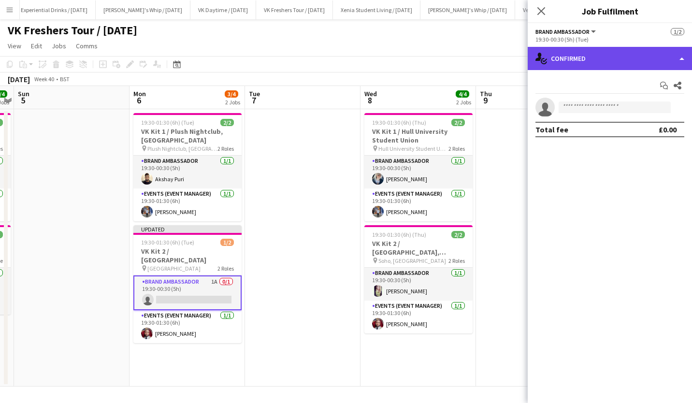
click at [562, 59] on div "single-neutral-actions-check-2 Confirmed" at bounding box center [610, 58] width 164 height 23
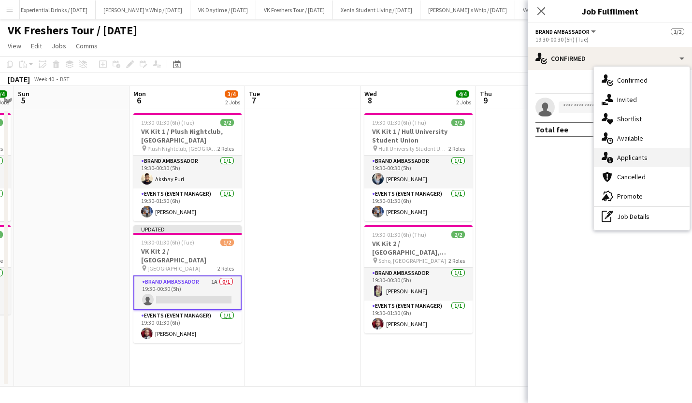
click at [634, 153] on span "Applicants" at bounding box center [632, 157] width 30 height 9
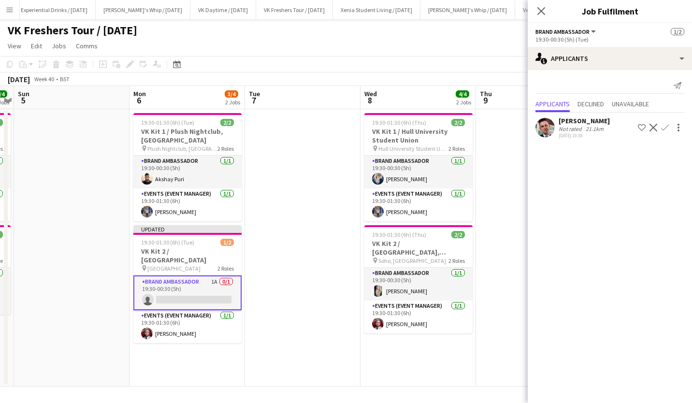
click at [666, 126] on app-icon "Confirm" at bounding box center [665, 128] width 8 height 8
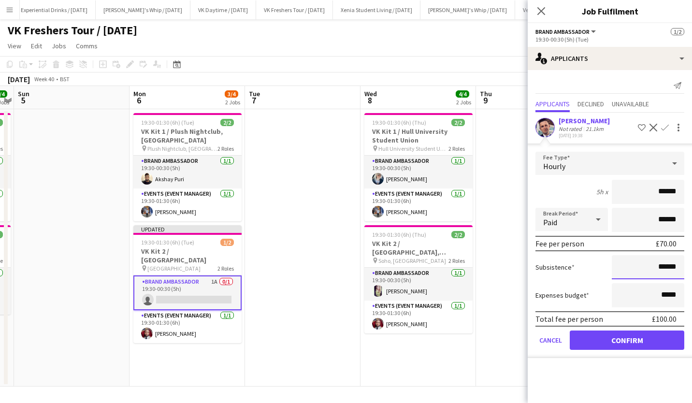
click at [662, 266] on input "******" at bounding box center [648, 267] width 73 height 24
type input "**"
type input "******"
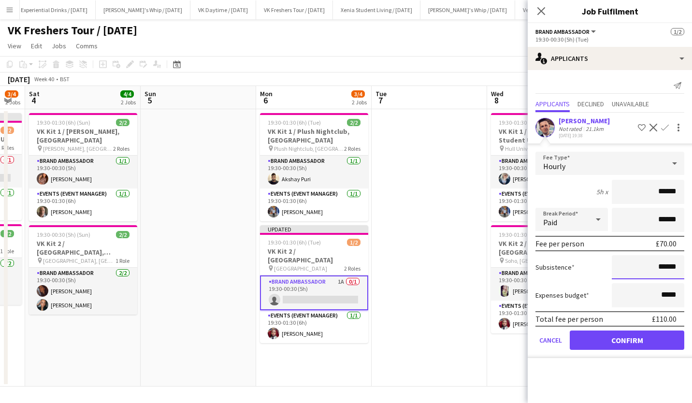
scroll to position [0, 322]
click at [624, 335] on button "Confirm" at bounding box center [627, 340] width 115 height 19
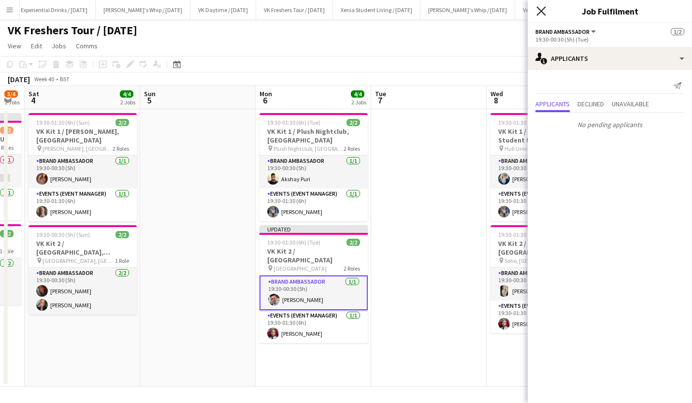
click at [539, 14] on icon at bounding box center [541, 10] width 9 height 9
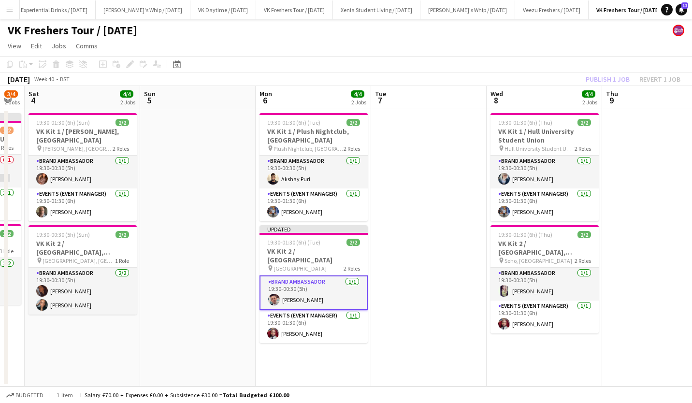
click at [608, 74] on div "Publish 1 job Revert 1 job" at bounding box center [633, 79] width 118 height 13
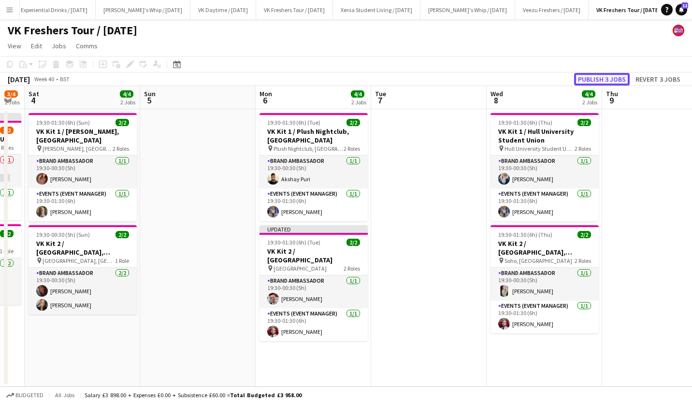
click at [609, 75] on button "Publish 3 jobs" at bounding box center [602, 79] width 56 height 13
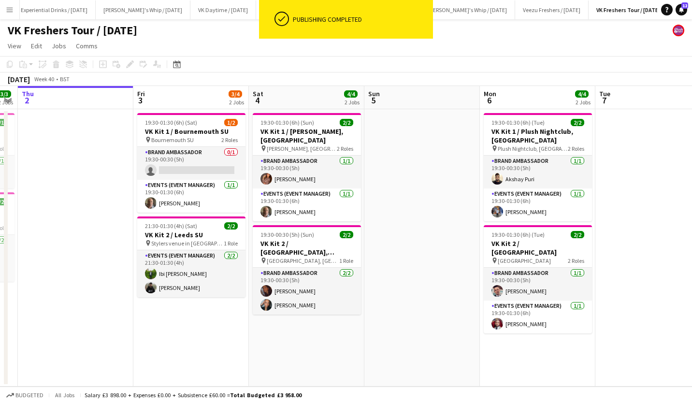
scroll to position [0, 213]
click at [180, 166] on app-card-role "Brand Ambassador 0/1 19:30-00:30 (5h) single-neutral-actions" at bounding box center [192, 163] width 108 height 33
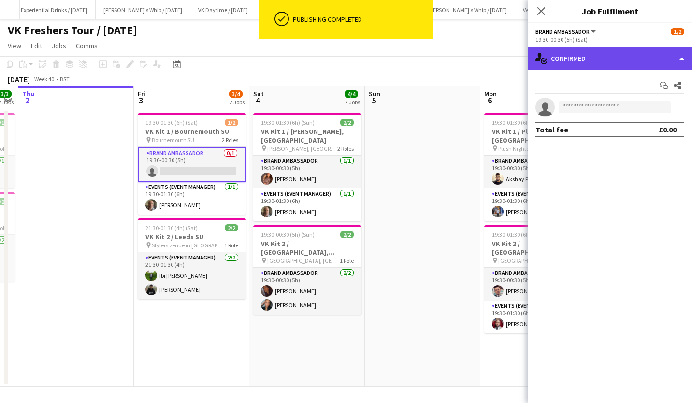
click at [557, 55] on div "single-neutral-actions-check-2 Confirmed" at bounding box center [610, 58] width 164 height 23
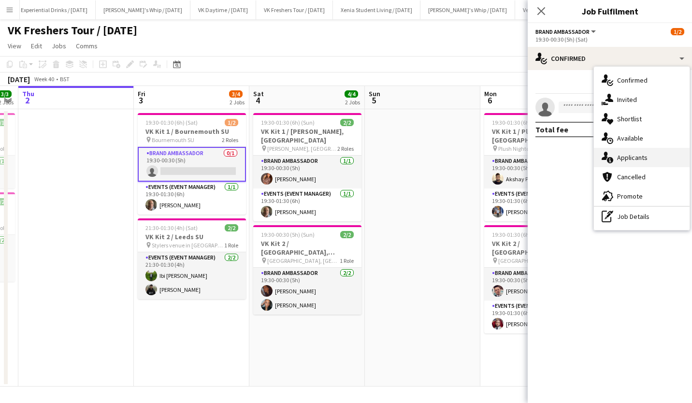
click at [629, 152] on div "single-neutral-actions-information Applicants" at bounding box center [642, 157] width 96 height 19
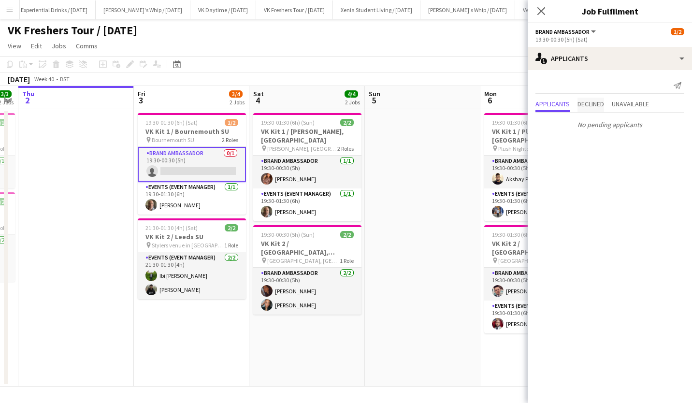
click at [598, 107] on span "Declined" at bounding box center [591, 104] width 27 height 7
click at [634, 87] on span "Unavailable" at bounding box center [630, 84] width 37 height 7
click at [554, 82] on span "Applicants" at bounding box center [553, 84] width 34 height 7
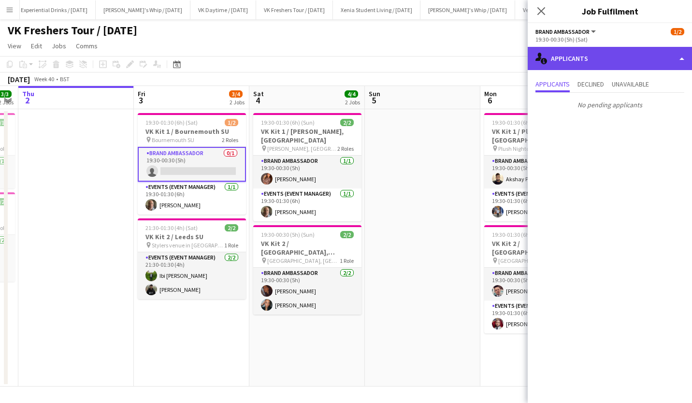
click at [594, 59] on div "single-neutral-actions-information Applicants" at bounding box center [610, 58] width 164 height 23
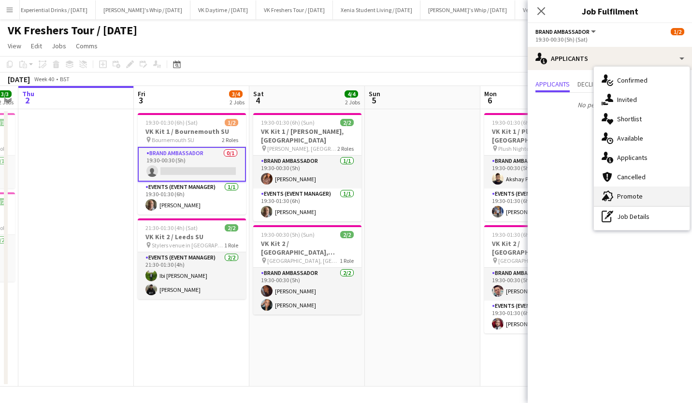
click at [638, 192] on span "Promote" at bounding box center [630, 196] width 26 height 9
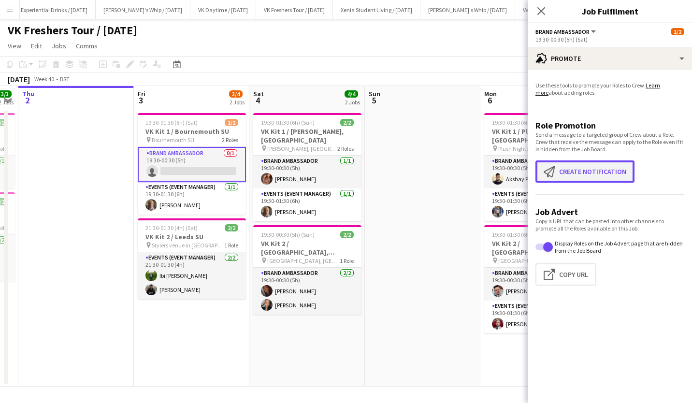
click at [595, 178] on button "Create notification Create notification" at bounding box center [585, 171] width 99 height 22
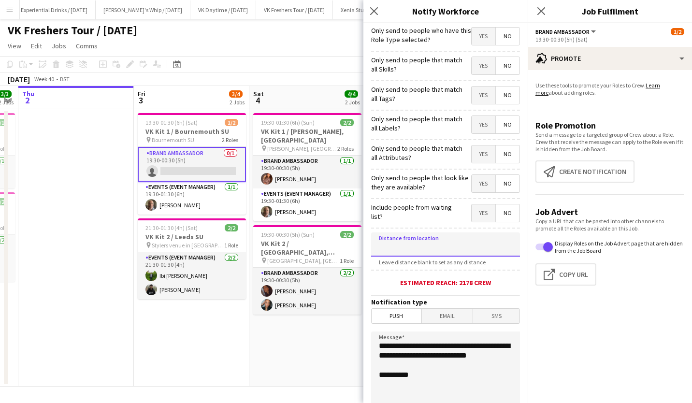
click at [433, 242] on input at bounding box center [445, 245] width 149 height 24
type input "****"
type input "*****"
click at [492, 315] on span "SMS" at bounding box center [496, 316] width 46 height 15
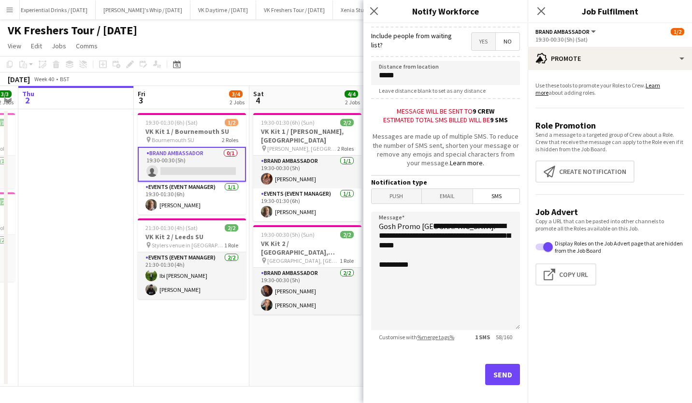
scroll to position [171, 0]
click at [434, 229] on textarea "**********" at bounding box center [445, 271] width 149 height 118
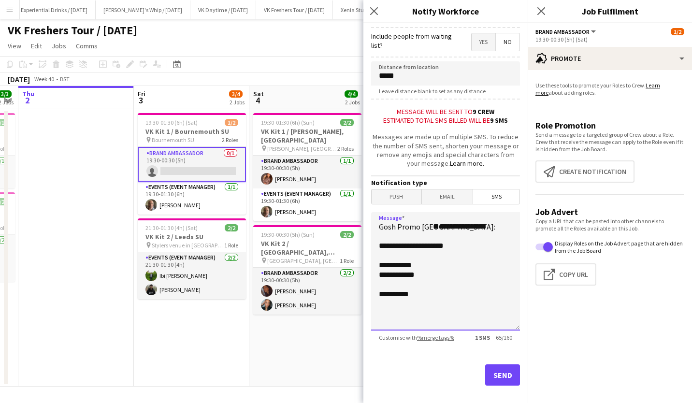
click at [412, 297] on textarea "**********" at bounding box center [445, 271] width 149 height 118
click at [436, 296] on textarea "**********" at bounding box center [445, 271] width 149 height 118
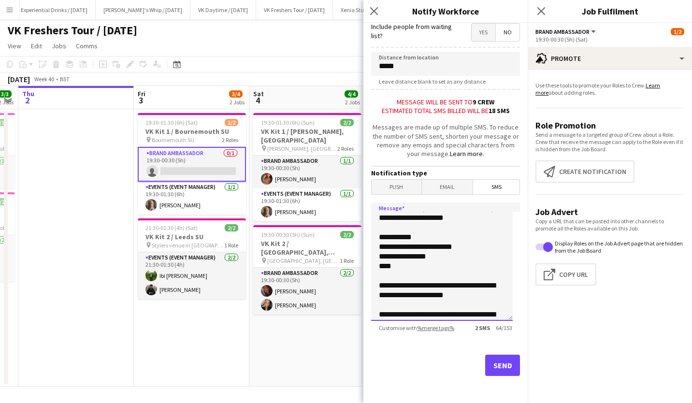
scroll to position [70, 0]
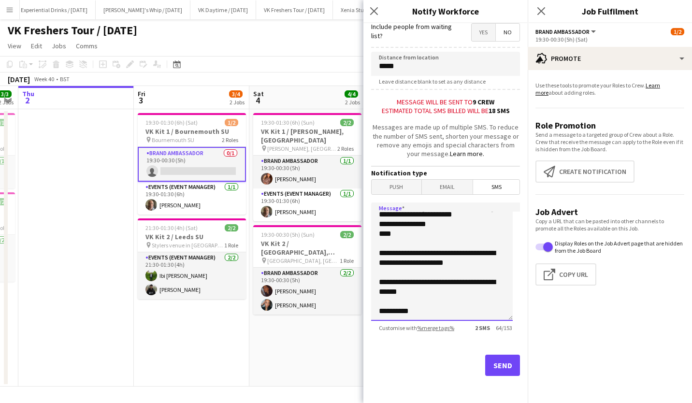
type textarea "**********"
click at [493, 359] on button "Send" at bounding box center [502, 365] width 35 height 21
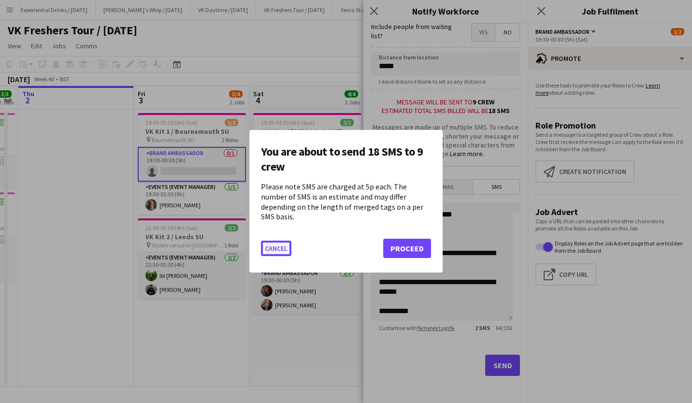
click at [283, 246] on button "Cancel" at bounding box center [276, 248] width 30 height 15
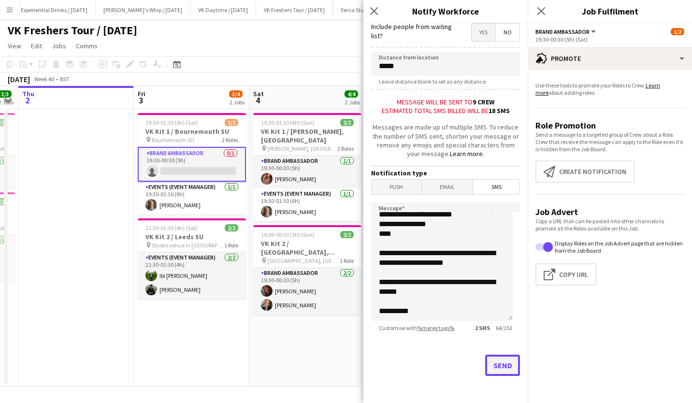
click at [501, 362] on button "Send" at bounding box center [502, 365] width 35 height 21
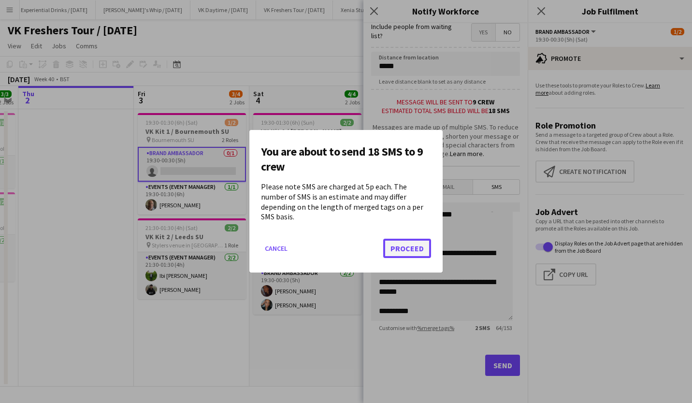
click at [417, 240] on button "Proceed" at bounding box center [407, 248] width 48 height 19
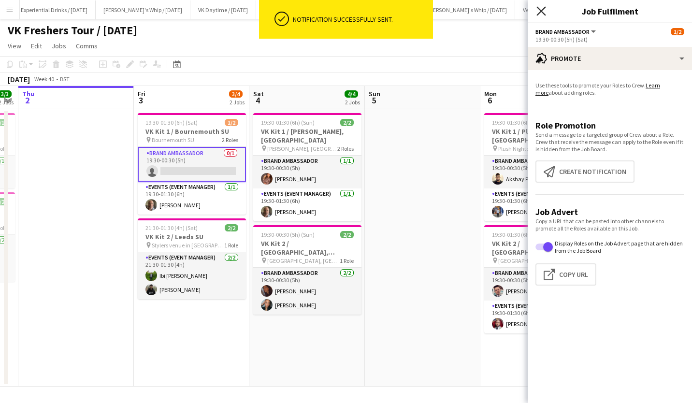
click at [544, 13] on icon at bounding box center [541, 10] width 9 height 9
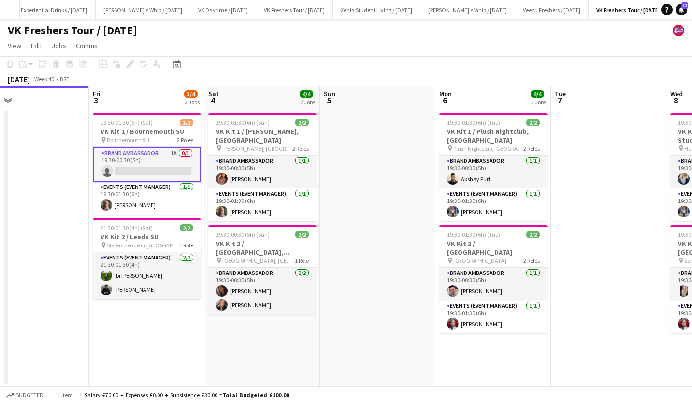
scroll to position [0, 249]
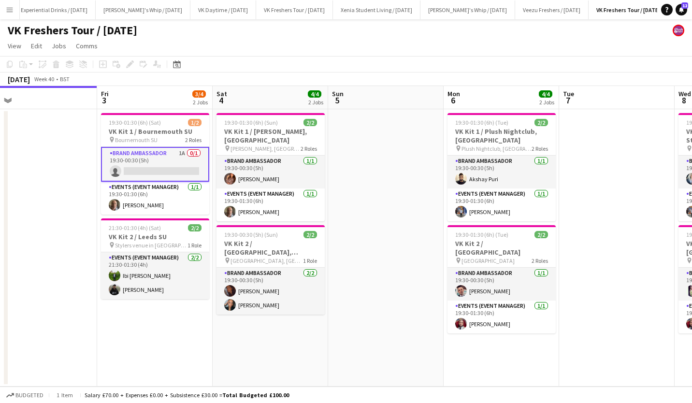
click at [169, 173] on app-card-role "Brand Ambassador 1A 0/1 19:30-00:30 (5h) single-neutral-actions" at bounding box center [155, 164] width 108 height 35
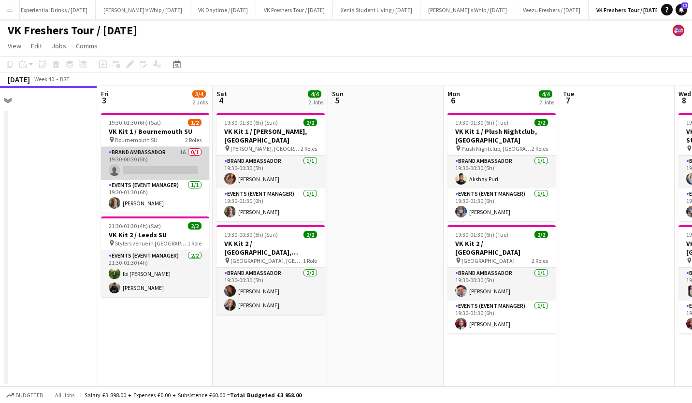
click at [183, 169] on app-card-role "Brand Ambassador 1A 0/1 19:30-00:30 (5h) single-neutral-actions" at bounding box center [155, 163] width 108 height 33
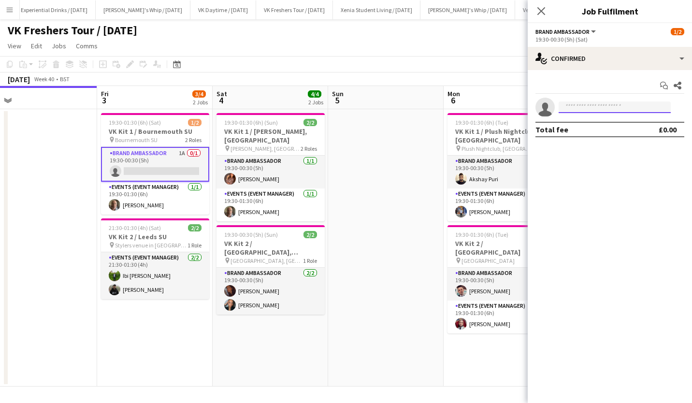
click at [585, 107] on input at bounding box center [615, 108] width 112 height 12
paste input "**********"
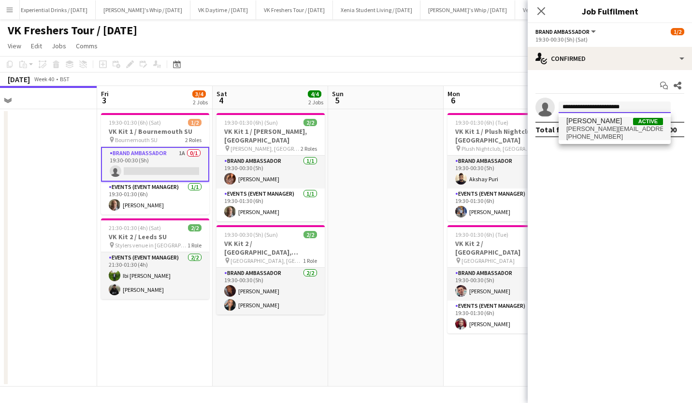
type input "**********"
click at [596, 122] on span "Meg Eenkhoorn" at bounding box center [595, 121] width 56 height 8
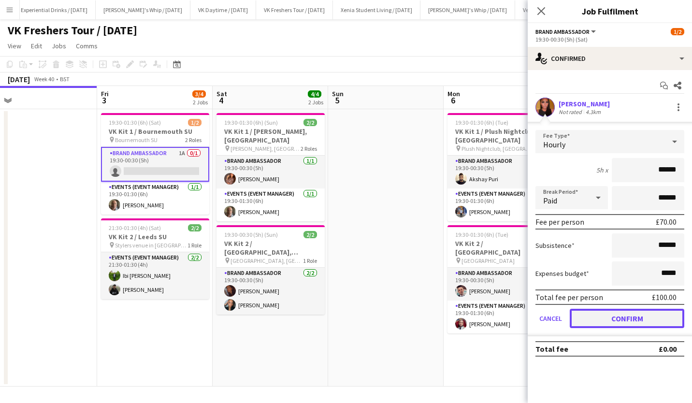
click at [637, 313] on button "Confirm" at bounding box center [627, 318] width 115 height 19
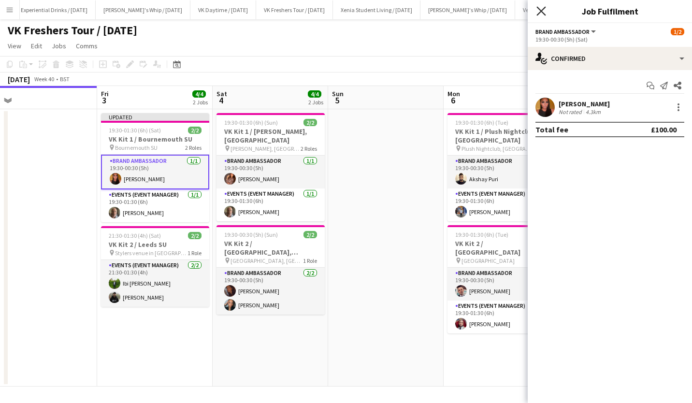
click at [542, 9] on icon "Close pop-in" at bounding box center [541, 10] width 9 height 9
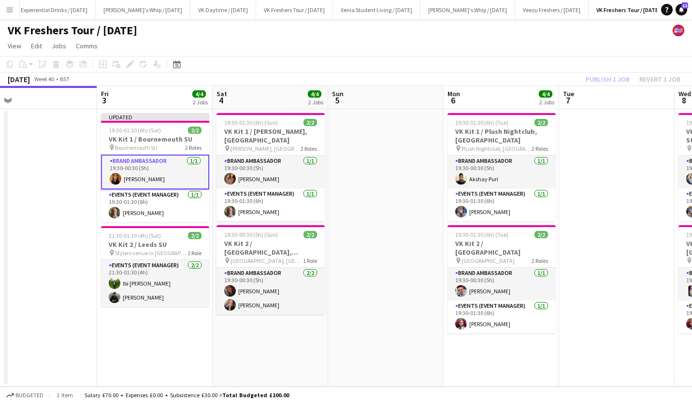
click at [605, 61] on app-toolbar "Copy Paste Paste Ctrl+V Paste with crew Ctrl+Shift+V Paste linked Job Delete Gr…" at bounding box center [346, 64] width 692 height 16
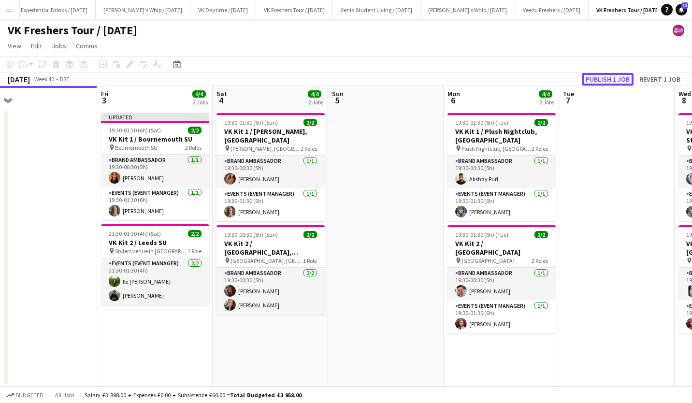
click at [611, 78] on button "Publish 1 job" at bounding box center [608, 79] width 52 height 13
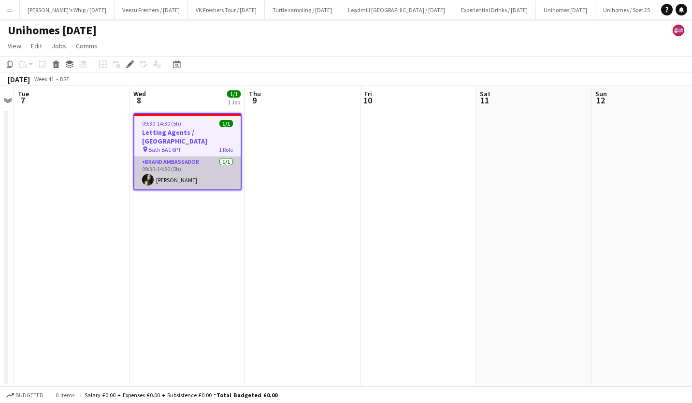
scroll to position [0, 767]
click at [176, 176] on app-card-role "Brand Ambassador [DATE] 09:30-14:30 (5h) [PERSON_NAME]" at bounding box center [187, 173] width 106 height 33
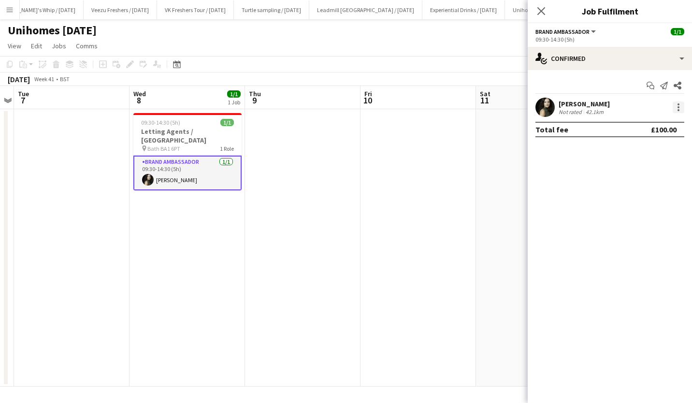
click at [680, 105] on div at bounding box center [679, 108] width 12 height 12
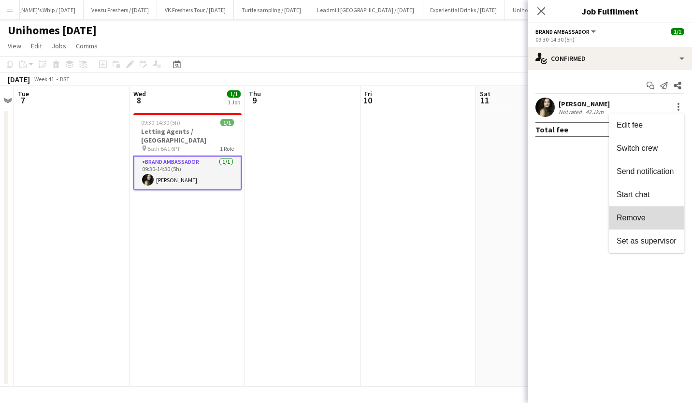
click at [646, 212] on button "Remove" at bounding box center [646, 217] width 75 height 23
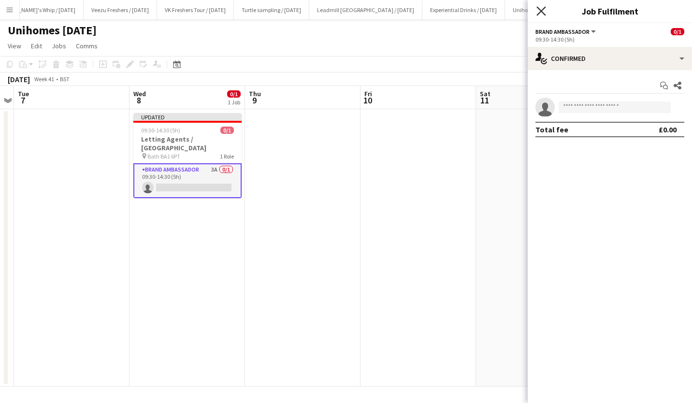
click at [543, 7] on icon "Close pop-in" at bounding box center [541, 10] width 9 height 9
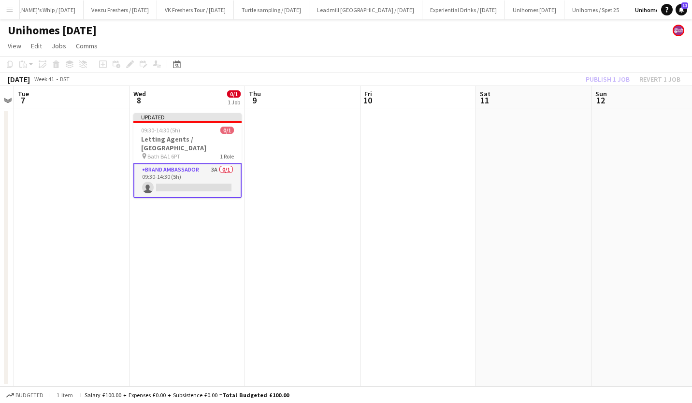
click at [604, 76] on div "Publish 1 job Revert 1 job" at bounding box center [633, 79] width 118 height 13
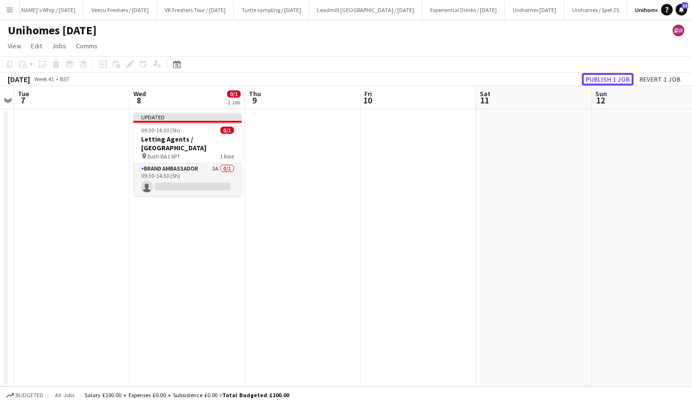
click at [604, 76] on button "Publish 1 job" at bounding box center [608, 79] width 52 height 13
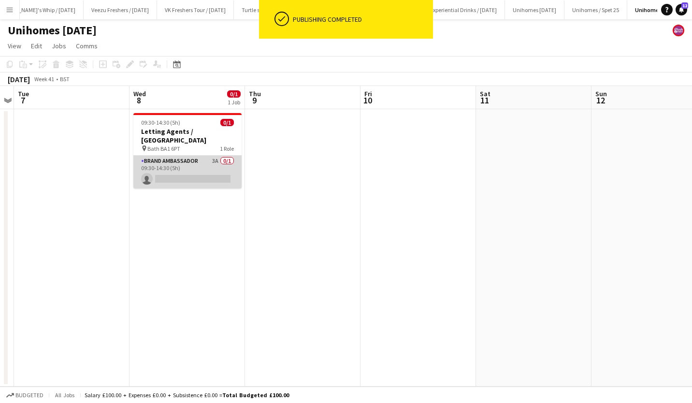
click at [203, 171] on app-card-role "Brand Ambassador 3A 0/1 09:30-14:30 (5h) single-neutral-actions" at bounding box center [187, 172] width 108 height 33
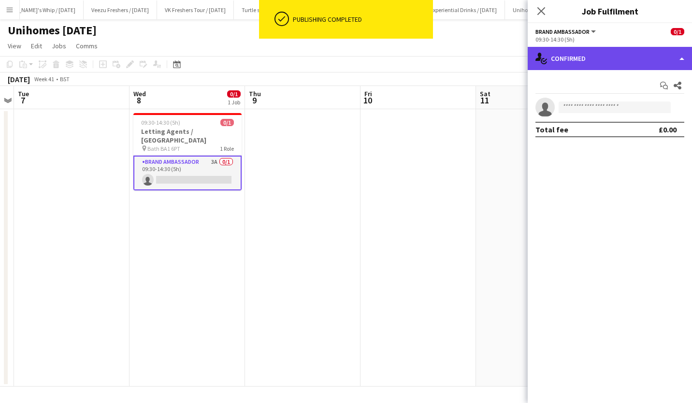
click at [605, 64] on div "single-neutral-actions-check-2 Confirmed" at bounding box center [610, 58] width 164 height 23
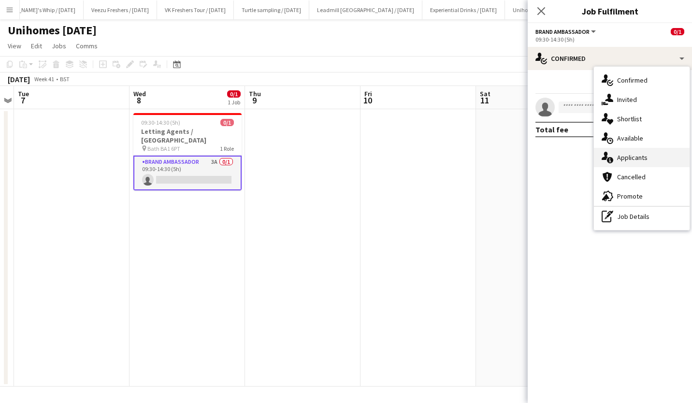
click at [642, 156] on span "Applicants" at bounding box center [632, 157] width 30 height 9
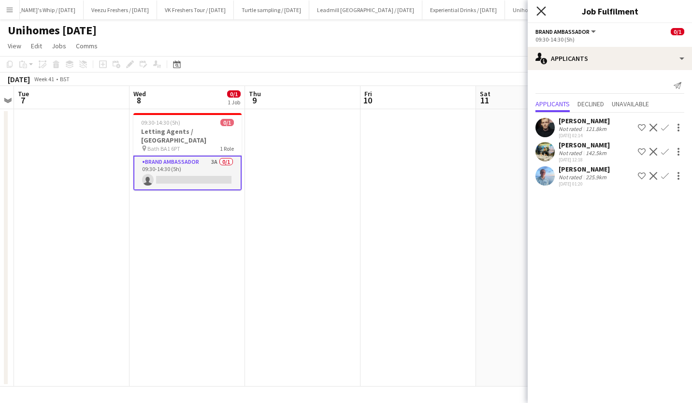
click at [539, 10] on icon "Close pop-in" at bounding box center [541, 10] width 9 height 9
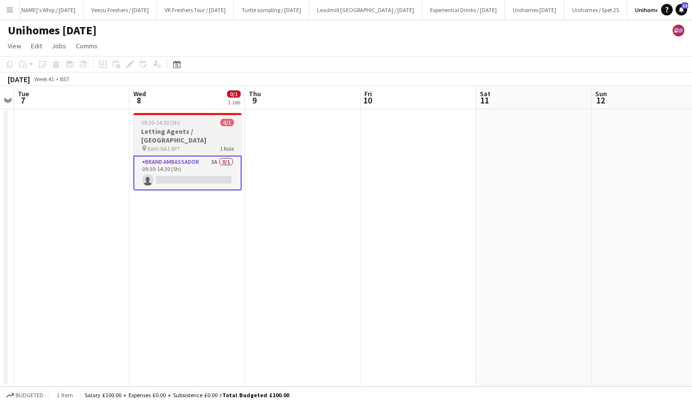
click at [179, 130] on h3 "Letting Agents / [GEOGRAPHIC_DATA]" at bounding box center [187, 135] width 108 height 17
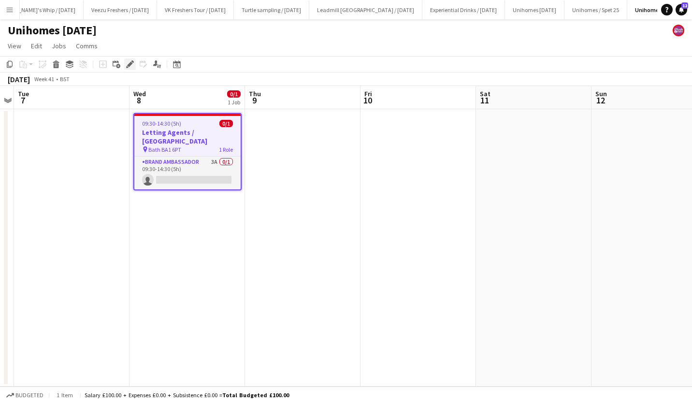
click at [129, 65] on icon at bounding box center [129, 64] width 5 height 5
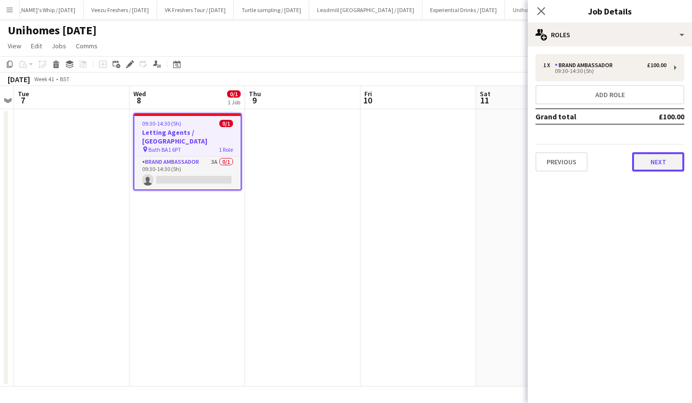
click at [649, 160] on button "Next" at bounding box center [658, 161] width 52 height 19
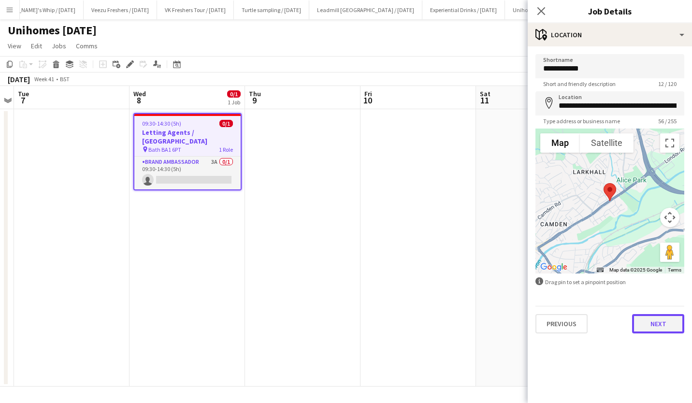
click at [657, 321] on button "Next" at bounding box center [658, 323] width 52 height 19
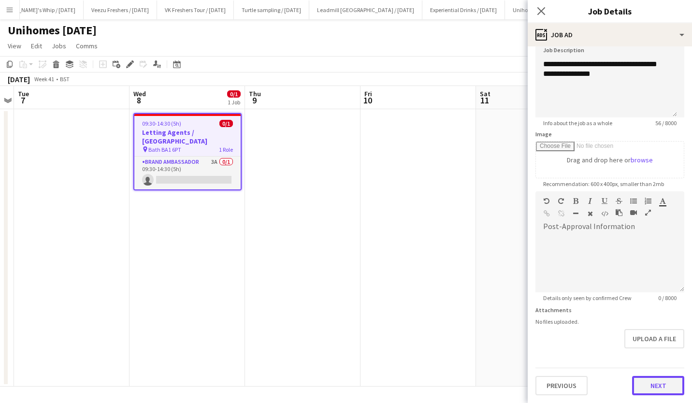
scroll to position [74, 0]
click at [661, 359] on form "**********" at bounding box center [610, 188] width 164 height 416
click at [651, 377] on button "Next" at bounding box center [658, 386] width 52 height 19
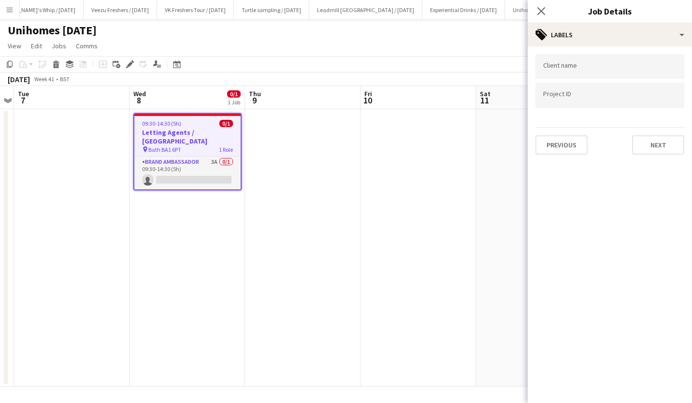
scroll to position [0, 0]
click at [658, 141] on button "Next" at bounding box center [658, 144] width 52 height 19
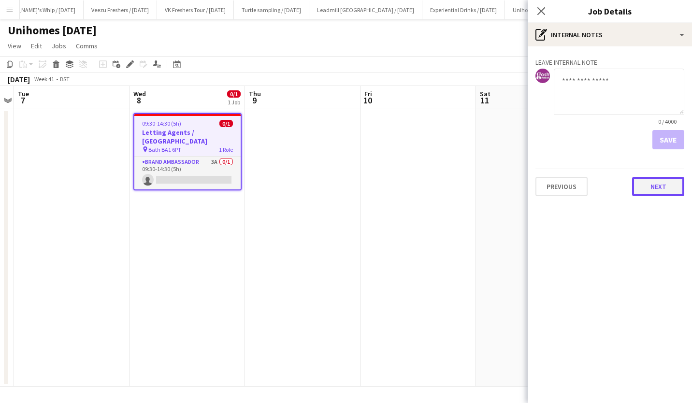
click at [660, 191] on button "Next" at bounding box center [658, 186] width 52 height 19
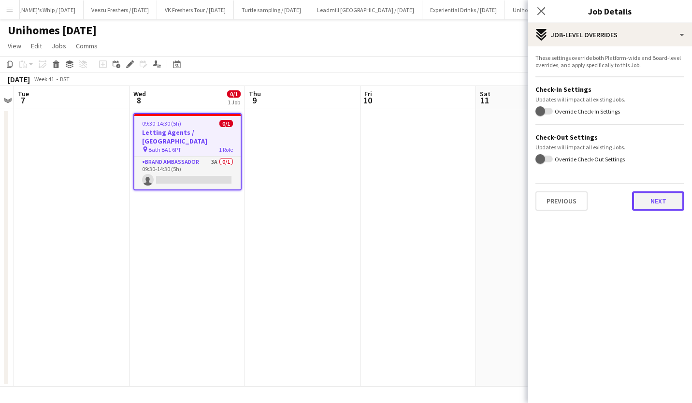
click at [660, 195] on button "Next" at bounding box center [658, 200] width 52 height 19
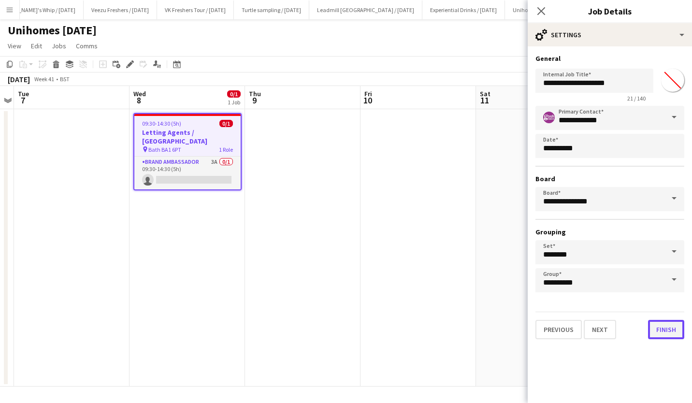
click at [668, 334] on button "Finish" at bounding box center [666, 329] width 36 height 19
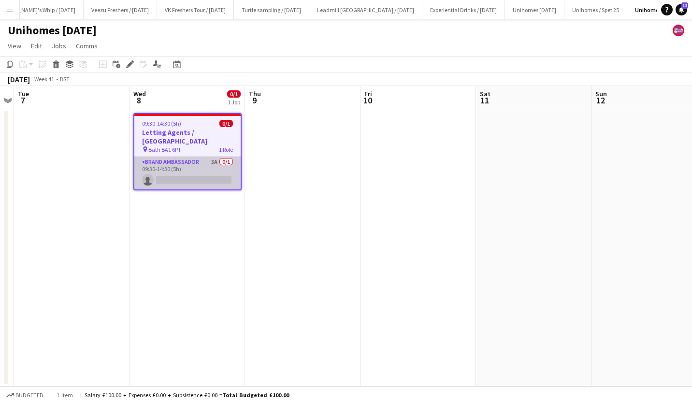
click at [213, 169] on app-card-role "Brand Ambassador 3A 0/1 09:30-14:30 (5h) single-neutral-actions" at bounding box center [187, 173] width 106 height 33
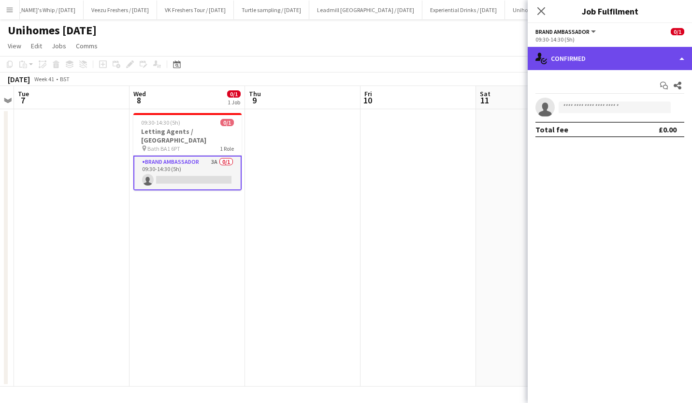
click at [547, 52] on div "single-neutral-actions-check-2 Confirmed" at bounding box center [610, 58] width 164 height 23
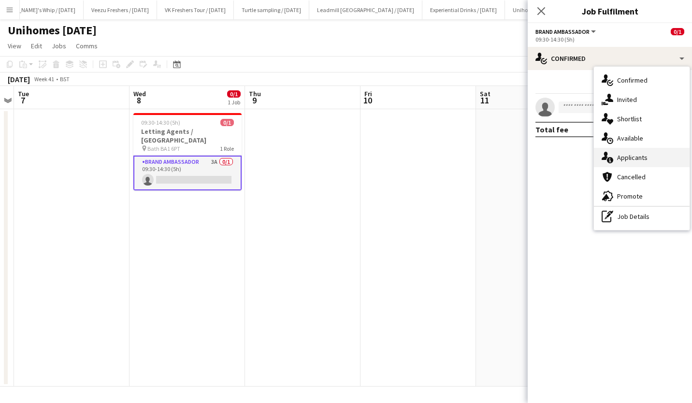
click at [624, 152] on div "single-neutral-actions-information Applicants" at bounding box center [642, 157] width 96 height 19
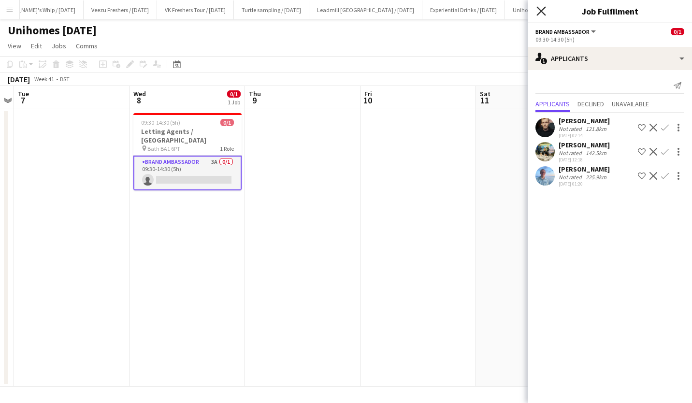
click at [541, 11] on icon at bounding box center [541, 10] width 9 height 9
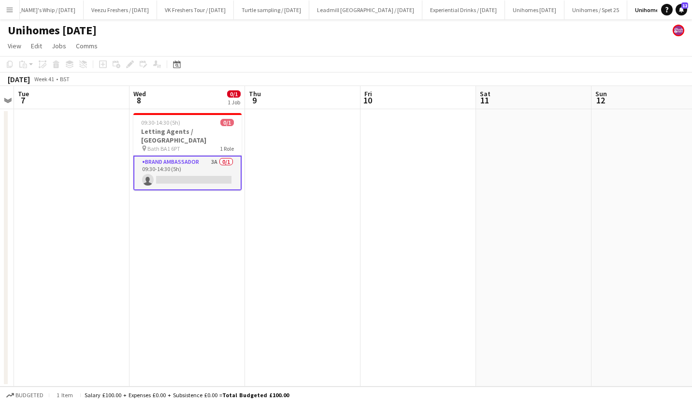
scroll to position [0, 315]
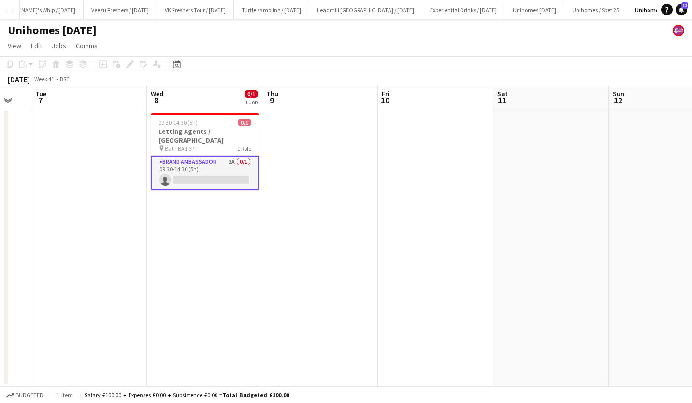
click at [229, 173] on app-card-role "Brand Ambassador 3A 0/1 09:30-14:30 (5h) single-neutral-actions" at bounding box center [205, 173] width 108 height 35
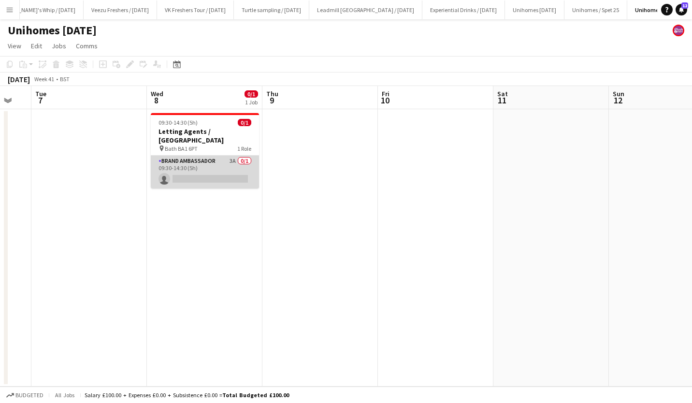
click at [229, 173] on app-card-role "Brand Ambassador 3A 0/1 09:30-14:30 (5h) single-neutral-actions" at bounding box center [205, 172] width 108 height 33
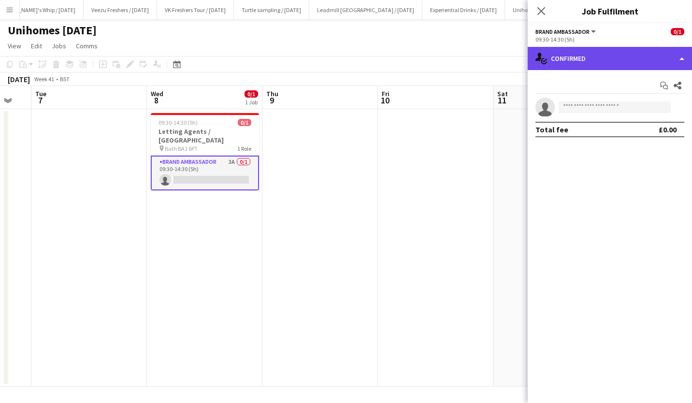
click at [598, 60] on div "single-neutral-actions-check-2 Confirmed" at bounding box center [610, 58] width 164 height 23
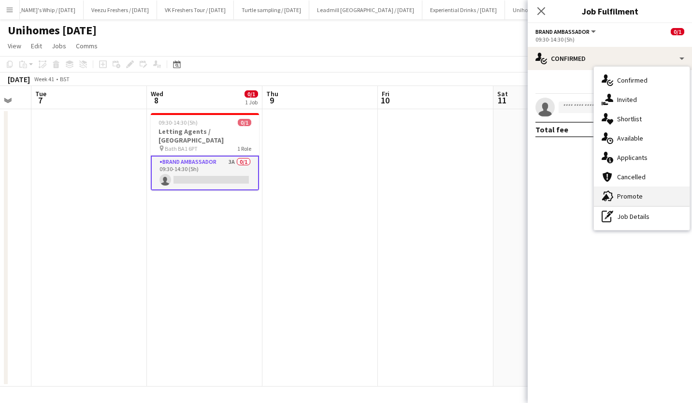
click at [638, 196] on span "Promote" at bounding box center [630, 196] width 26 height 9
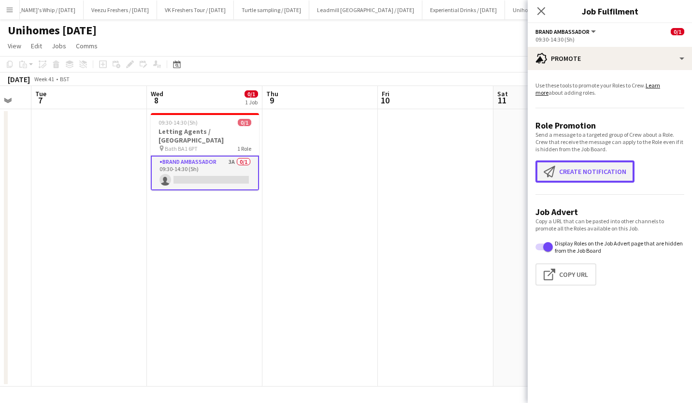
click at [602, 169] on button "Create notification Create notification" at bounding box center [585, 171] width 99 height 22
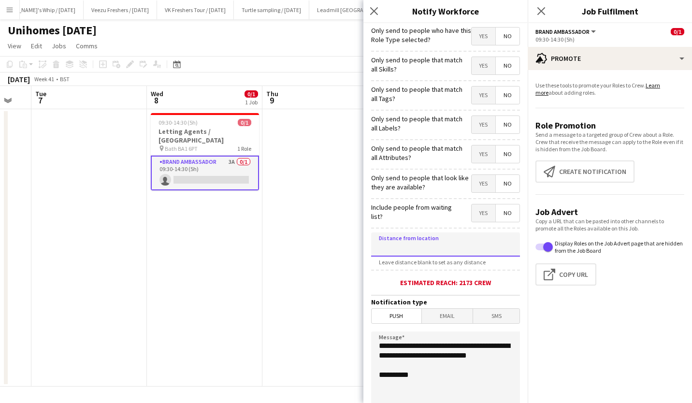
click at [487, 242] on input at bounding box center [445, 245] width 149 height 24
type input "*****"
click at [492, 317] on span "SMS" at bounding box center [496, 316] width 46 height 15
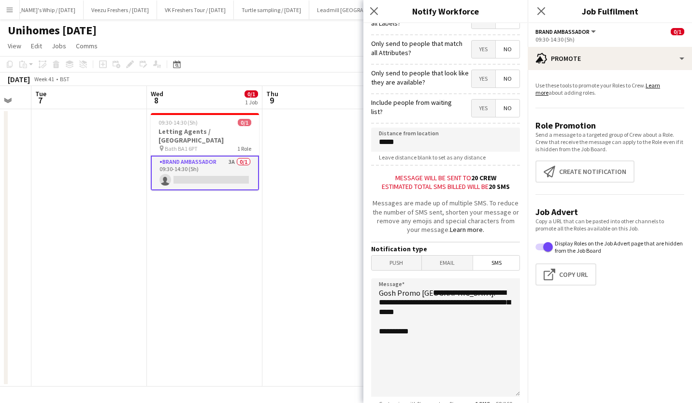
scroll to position [123, 0]
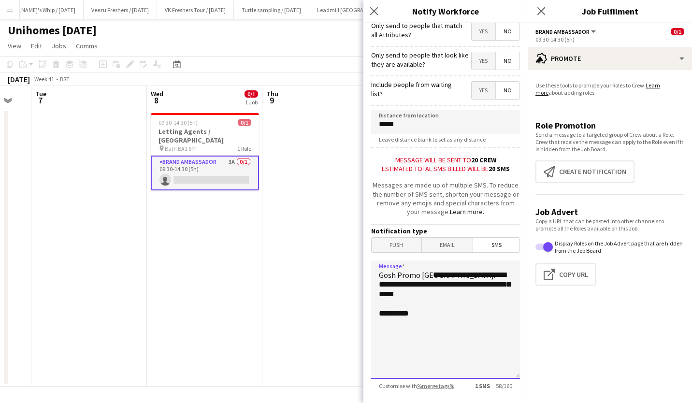
click at [436, 275] on textarea "**********" at bounding box center [445, 320] width 149 height 118
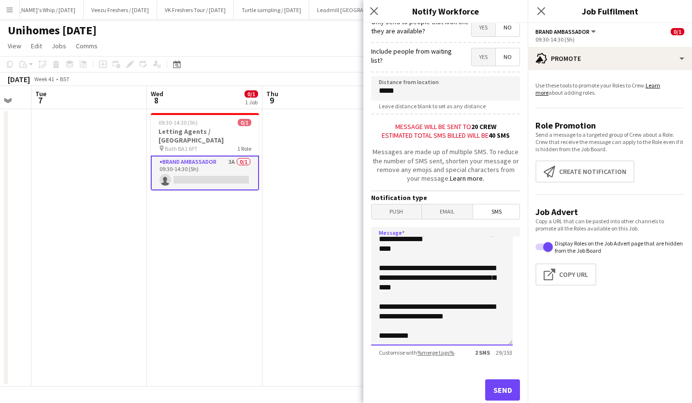
scroll to position [190, 0]
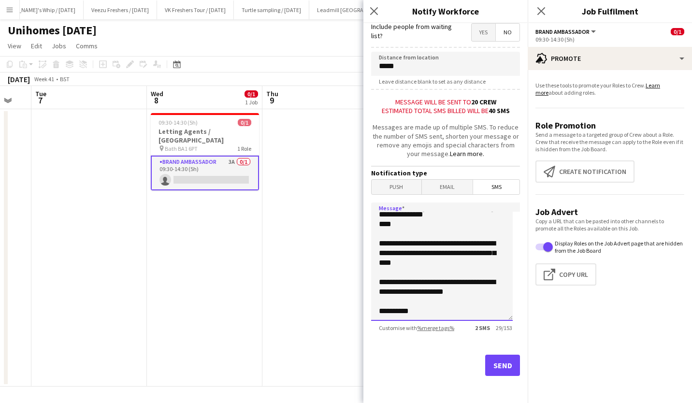
type textarea "**********"
click at [503, 367] on button "Send" at bounding box center [502, 365] width 35 height 21
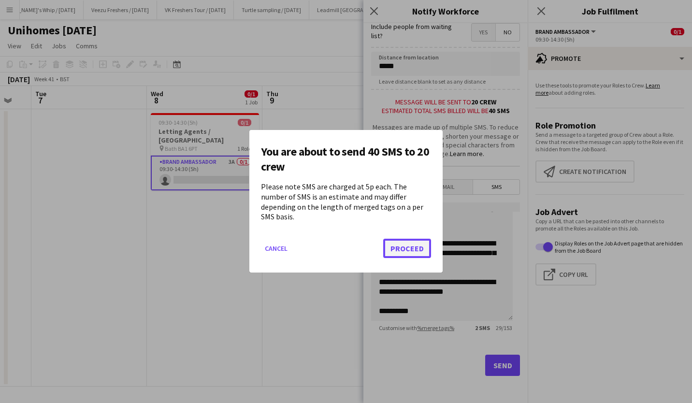
click at [417, 246] on button "Proceed" at bounding box center [407, 248] width 48 height 19
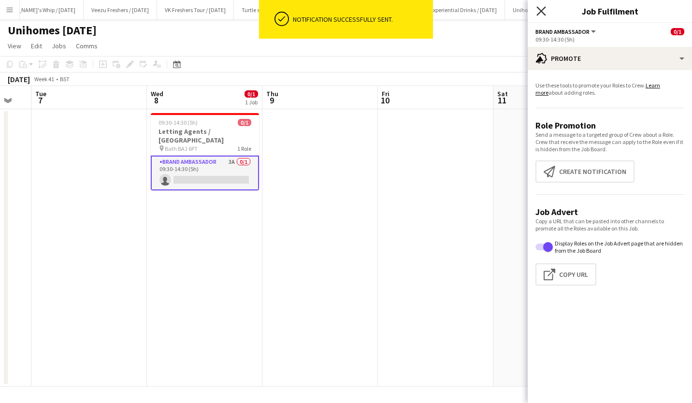
click at [544, 8] on icon at bounding box center [541, 10] width 9 height 9
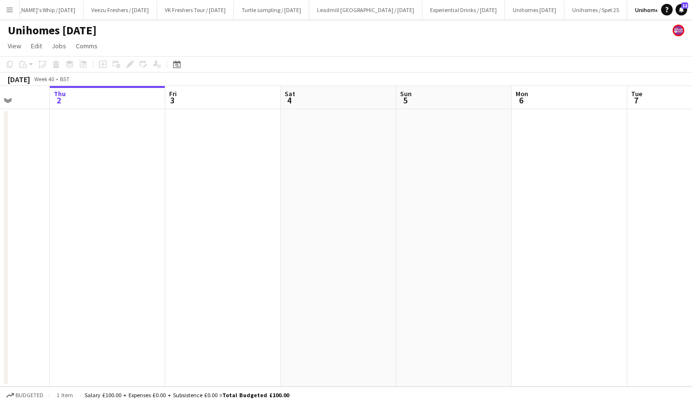
scroll to position [0, 295]
